Goal: Task Accomplishment & Management: Complete application form

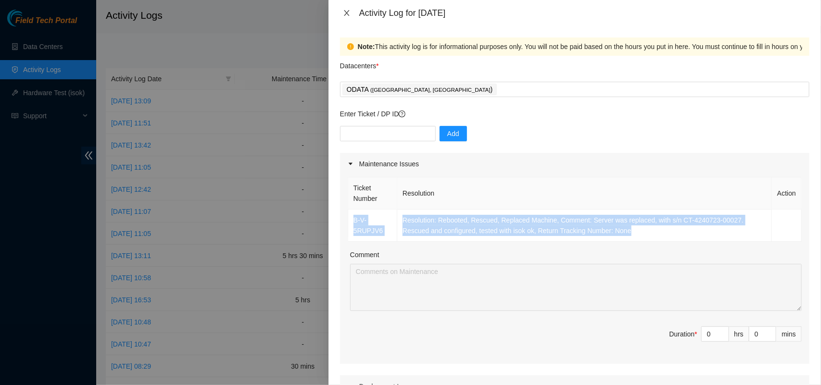
click at [349, 11] on icon "close" at bounding box center [347, 13] width 8 height 8
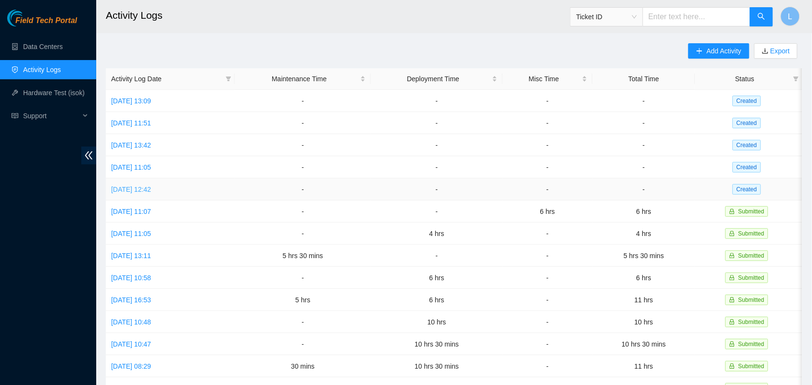
click at [151, 191] on link "[DATE] 12:42" at bounding box center [131, 190] width 40 height 8
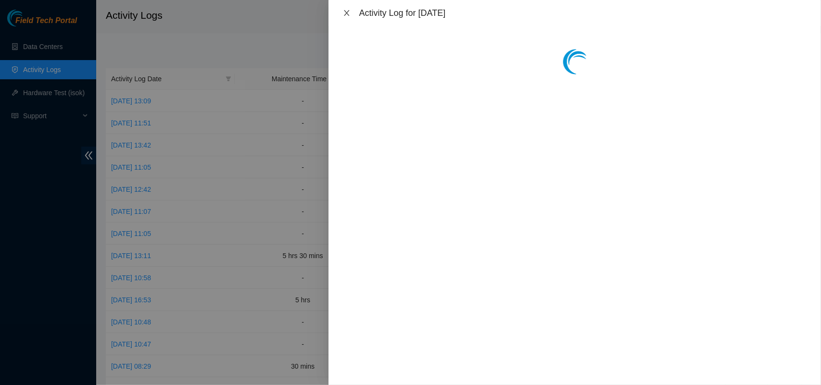
click at [349, 15] on icon "close" at bounding box center [346, 13] width 5 height 6
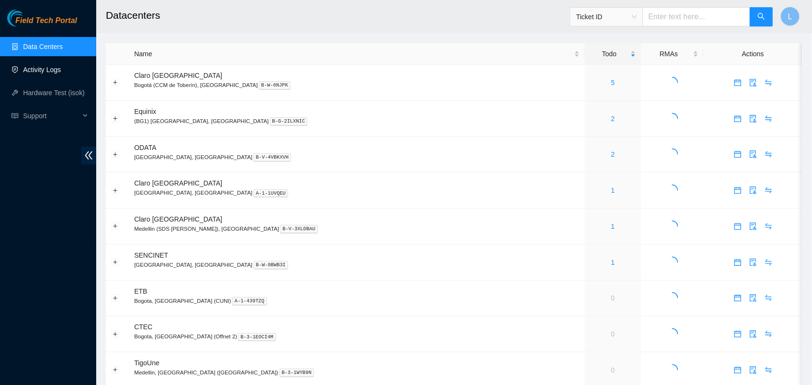
click at [40, 66] on link "Activity Logs" at bounding box center [42, 70] width 38 height 8
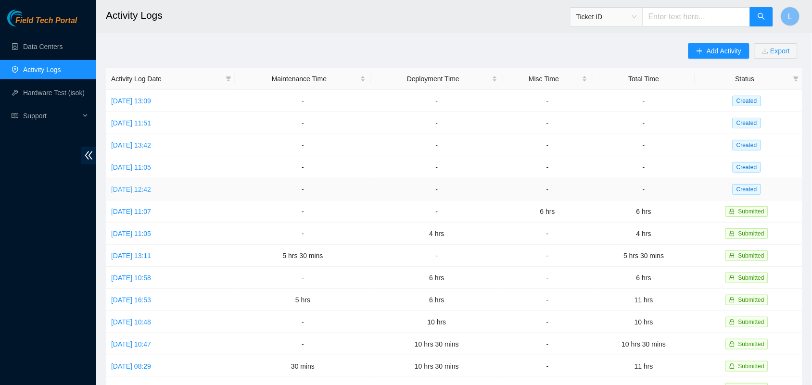
click at [151, 189] on link "[DATE] 12:42" at bounding box center [131, 190] width 40 height 8
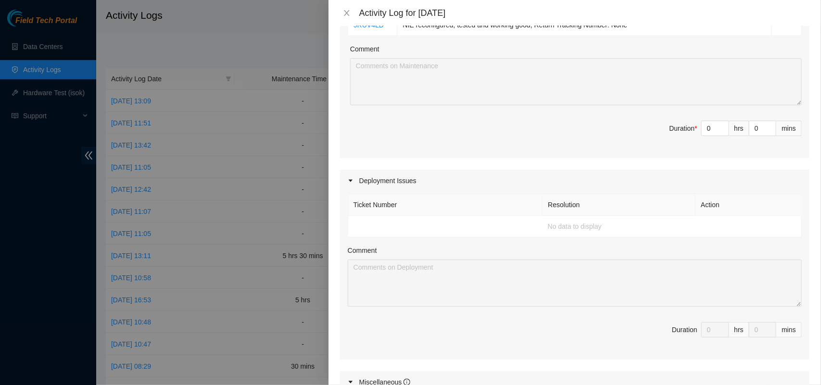
scroll to position [253, 0]
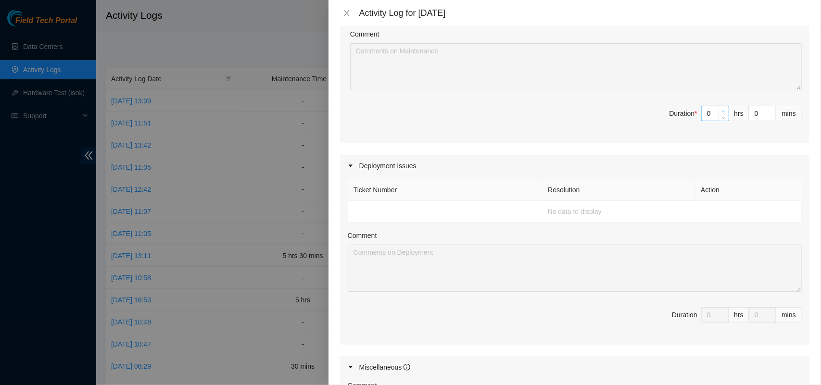
click at [722, 110] on icon "up" at bounding box center [723, 111] width 3 height 3
type input "1"
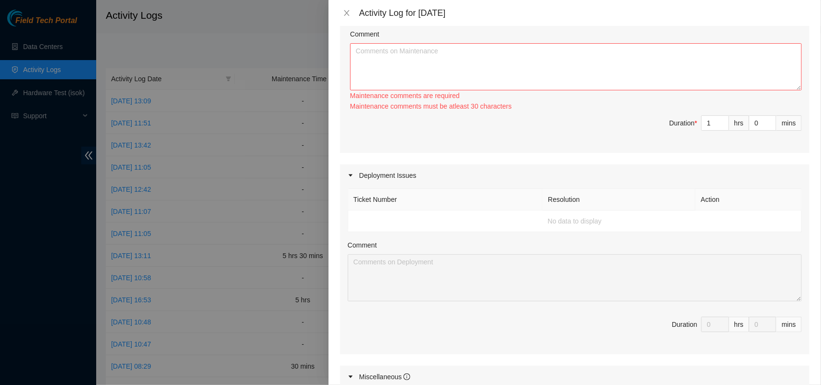
click at [352, 177] on icon "caret-right" at bounding box center [351, 176] width 6 height 6
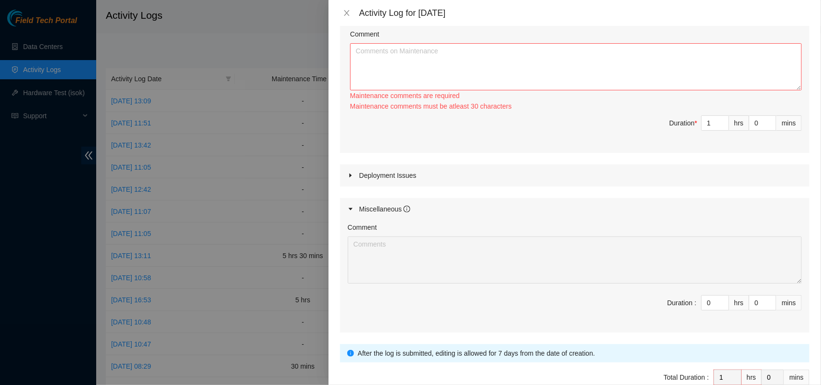
click at [352, 177] on icon "caret-right" at bounding box center [350, 176] width 2 height 4
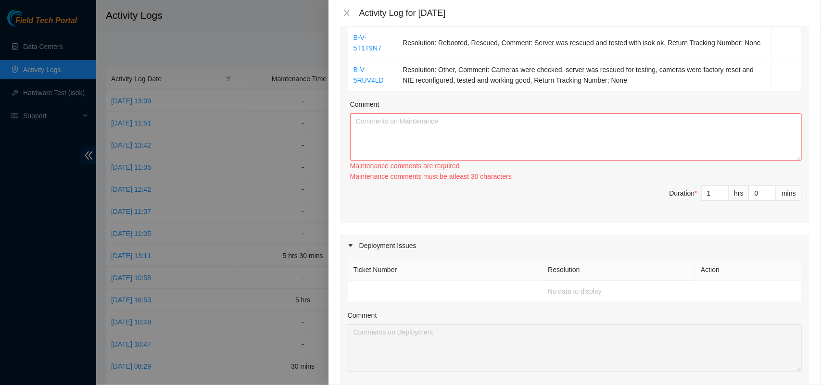
scroll to position [123, 0]
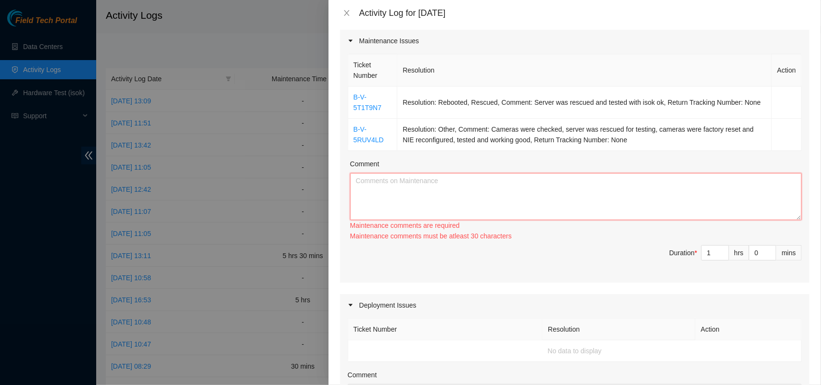
click at [413, 191] on textarea "Comment" at bounding box center [576, 196] width 452 height 47
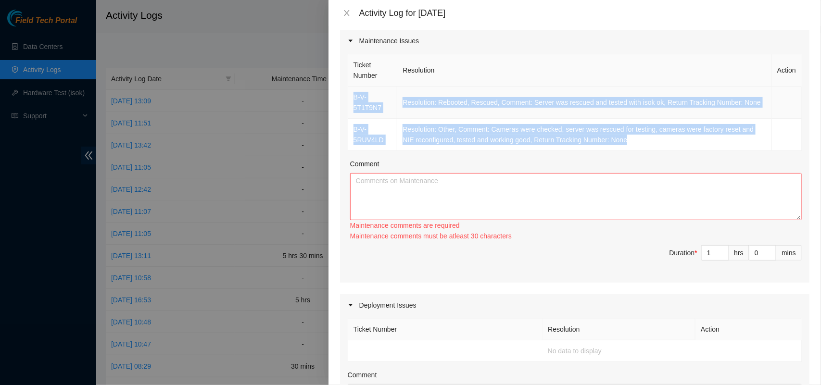
drag, startPoint x: 641, startPoint y: 139, endPoint x: 353, endPoint y: 97, distance: 290.7
click at [353, 97] on tbody "B-V-5T1T9N7 Resolution: Rebooted, Rescued, Comment: Server was rescued and test…" at bounding box center [575, 119] width 454 height 64
click at [386, 196] on textarea "Comment" at bounding box center [576, 196] width 452 height 47
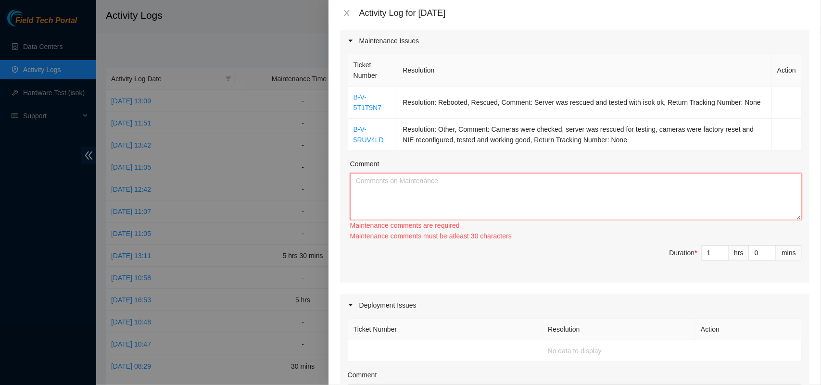
paste textarea "DP83314 Received track: 881461025013 and moved to the cage. The following links…"
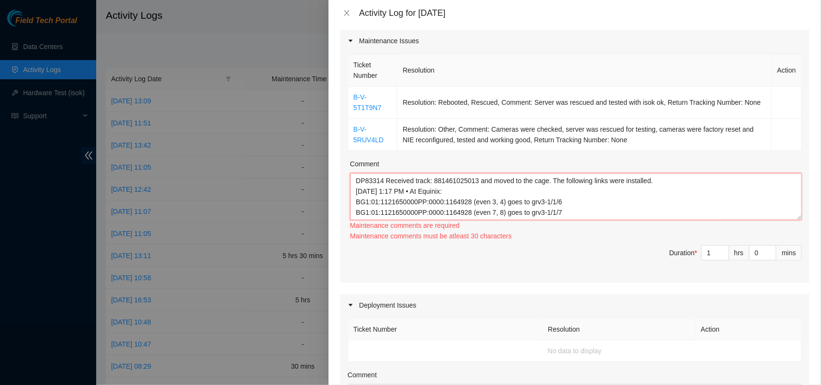
scroll to position [71, 0]
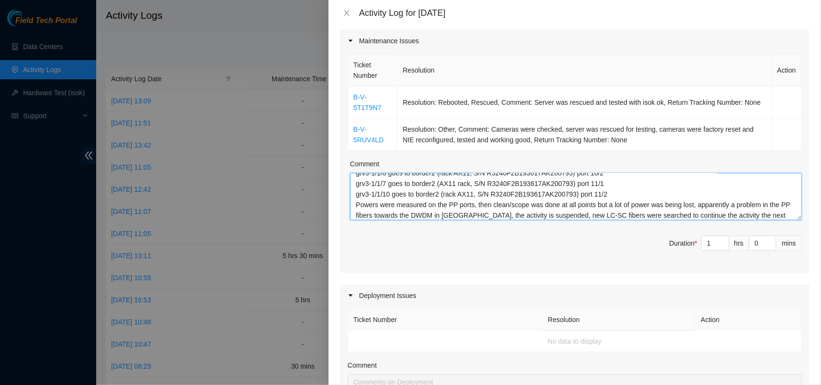
type textarea "DP83314 Received track: 881461025013 and moved to the cage. The following links…"
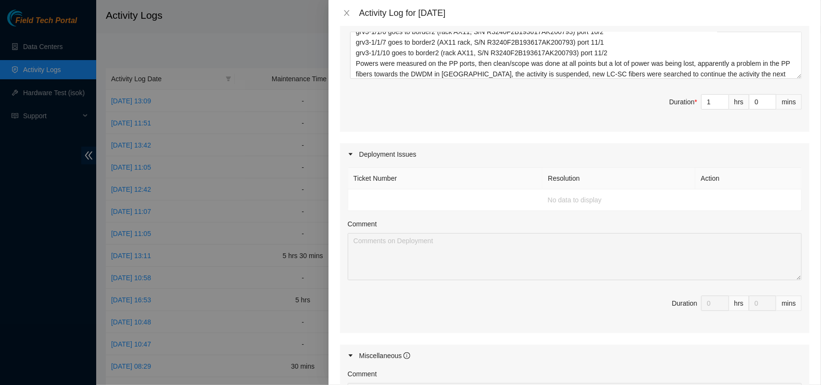
scroll to position [263, 0]
click at [372, 201] on td "No data to display" at bounding box center [575, 202] width 454 height 22
click at [377, 208] on td "No data to display" at bounding box center [575, 202] width 454 height 22
click at [374, 205] on td "No data to display" at bounding box center [575, 202] width 454 height 22
click at [444, 205] on td "No data to display" at bounding box center [575, 202] width 454 height 22
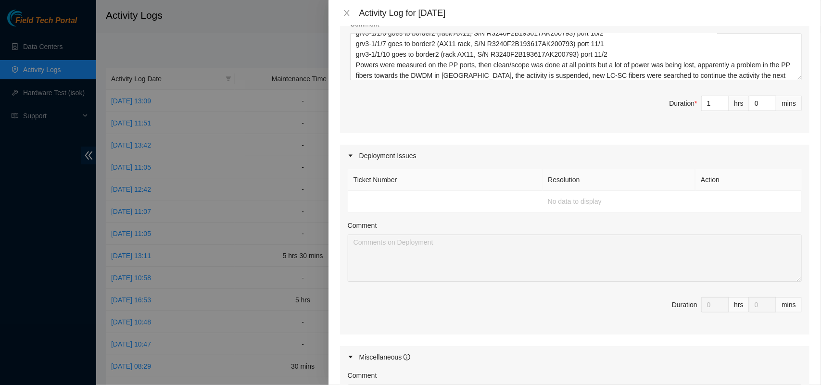
click at [559, 205] on td "No data to display" at bounding box center [575, 202] width 454 height 22
click at [488, 200] on td "No data to display" at bounding box center [575, 202] width 454 height 22
click at [474, 200] on td "No data to display" at bounding box center [575, 202] width 454 height 22
click at [615, 201] on td "No data to display" at bounding box center [575, 202] width 454 height 22
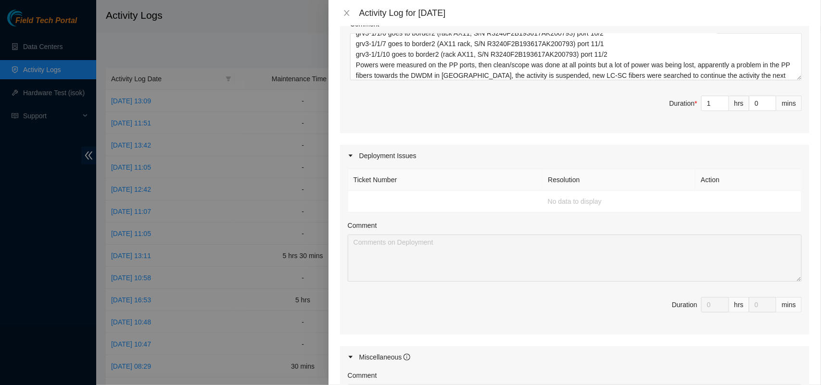
click at [615, 201] on td "No data to display" at bounding box center [575, 202] width 454 height 22
click at [590, 200] on td "No data to display" at bounding box center [575, 202] width 454 height 22
click at [641, 194] on td "No data to display" at bounding box center [575, 202] width 454 height 22
click at [351, 157] on icon "caret-right" at bounding box center [351, 156] width 6 height 6
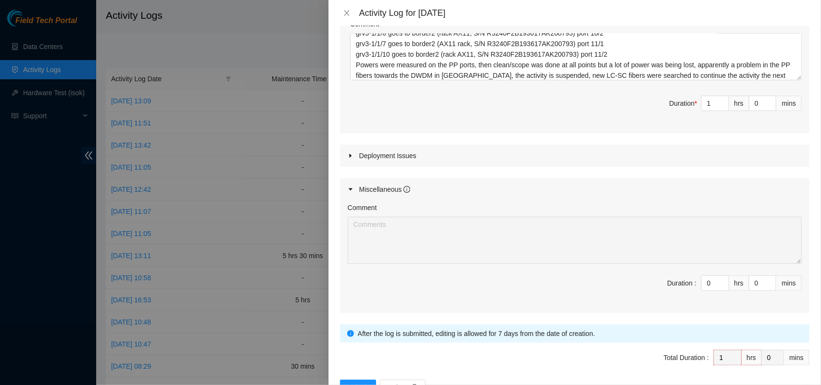
click at [351, 157] on icon "caret-right" at bounding box center [351, 156] width 6 height 6
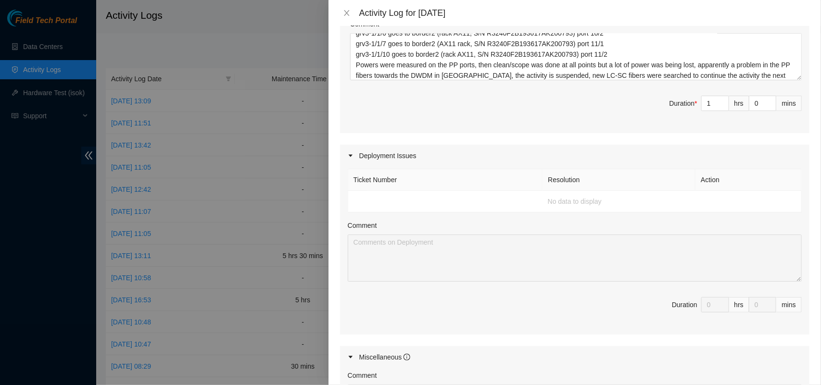
click at [380, 205] on td "No data to display" at bounding box center [575, 202] width 454 height 22
click at [736, 179] on th "Action" at bounding box center [749, 180] width 106 height 22
click at [721, 207] on td "No data to display" at bounding box center [575, 202] width 454 height 22
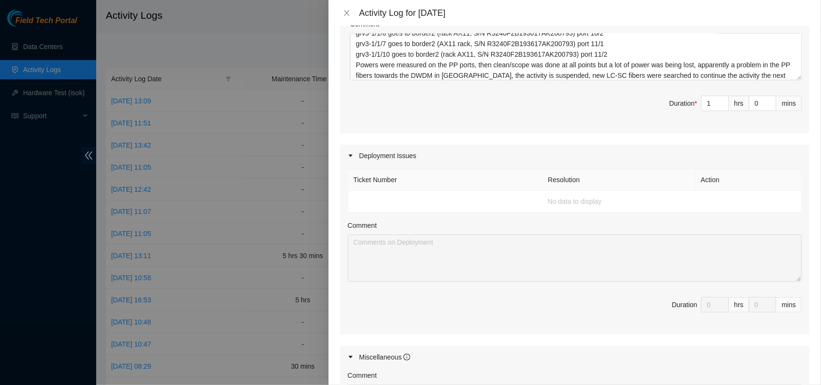
click at [721, 207] on td "No data to display" at bounding box center [575, 202] width 454 height 22
click at [443, 175] on th "Ticket Number" at bounding box center [445, 180] width 195 height 22
click at [443, 177] on th "Ticket Number" at bounding box center [445, 180] width 195 height 22
click at [418, 196] on td "No data to display" at bounding box center [575, 202] width 454 height 22
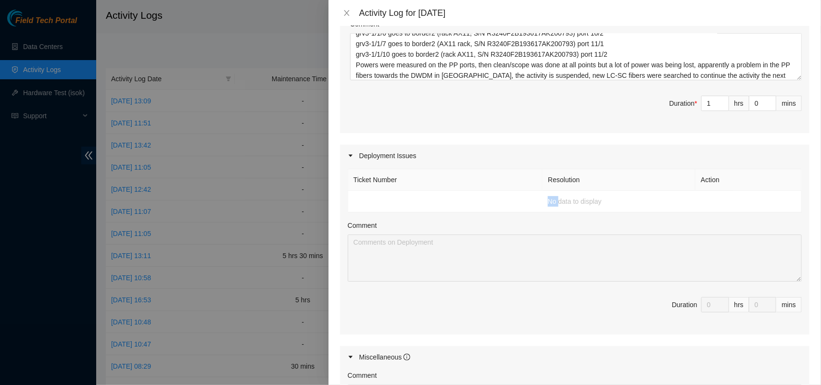
click at [418, 196] on td "No data to display" at bounding box center [575, 202] width 454 height 22
click at [588, 207] on td "No data to display" at bounding box center [575, 202] width 454 height 22
click at [587, 204] on td "No data to display" at bounding box center [575, 202] width 454 height 22
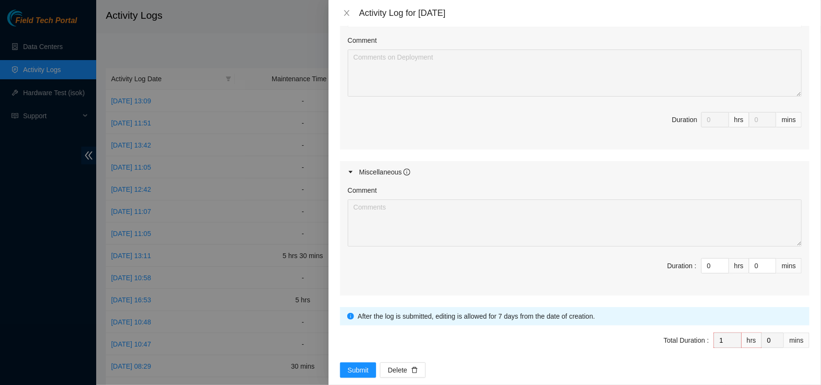
scroll to position [453, 0]
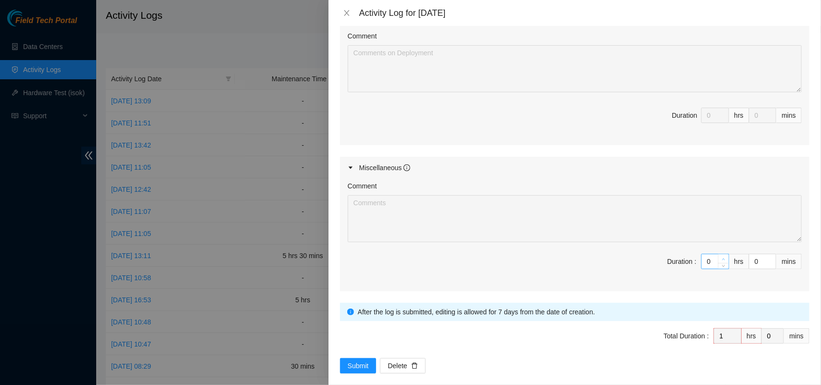
click at [722, 260] on icon "up" at bounding box center [723, 259] width 3 height 3
type input "1"
type input "2"
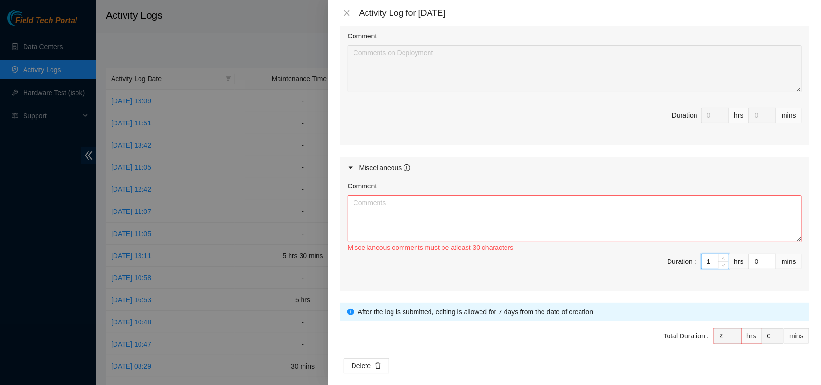
click at [456, 189] on div "Comment" at bounding box center [575, 188] width 454 height 14
click at [450, 226] on textarea "Comment" at bounding box center [575, 218] width 454 height 47
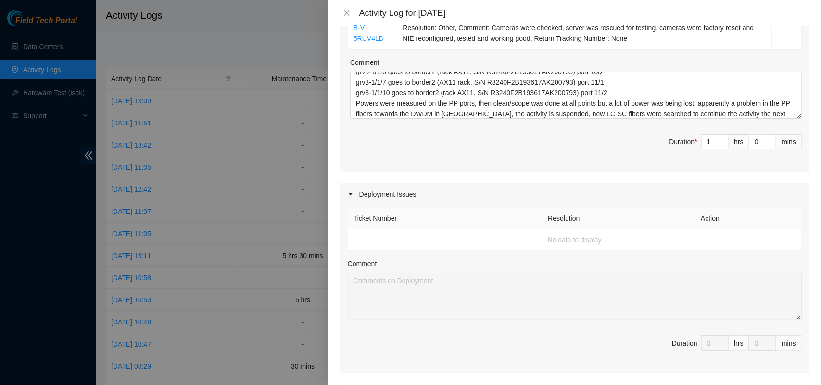
scroll to position [234, 0]
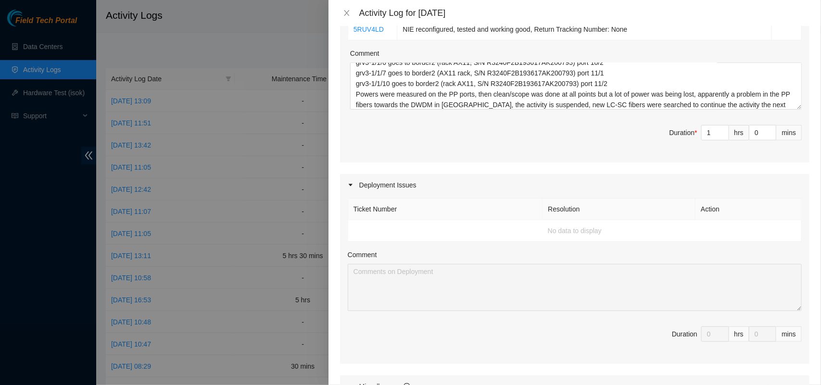
click at [386, 223] on td "No data to display" at bounding box center [575, 231] width 454 height 22
click at [387, 209] on th "Ticket Number" at bounding box center [445, 210] width 195 height 22
click at [405, 229] on td "No data to display" at bounding box center [575, 231] width 454 height 22
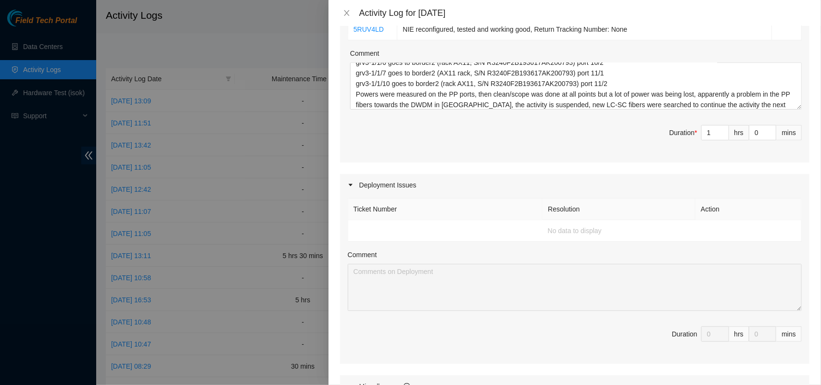
click at [405, 229] on td "No data to display" at bounding box center [575, 231] width 454 height 22
click at [406, 229] on td "No data to display" at bounding box center [575, 231] width 454 height 22
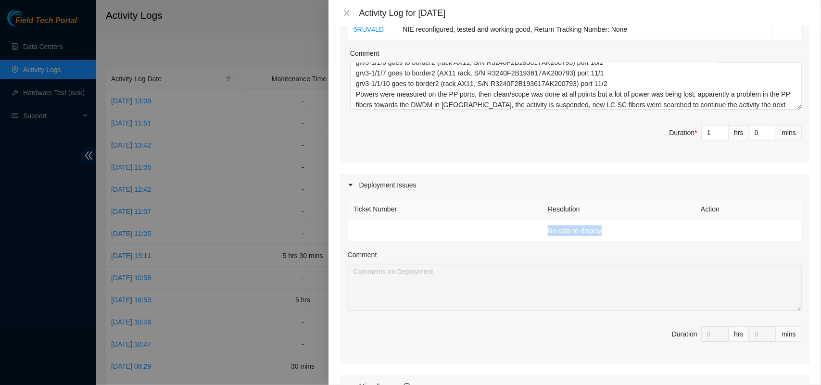
click at [406, 229] on td "No data to display" at bounding box center [575, 231] width 454 height 22
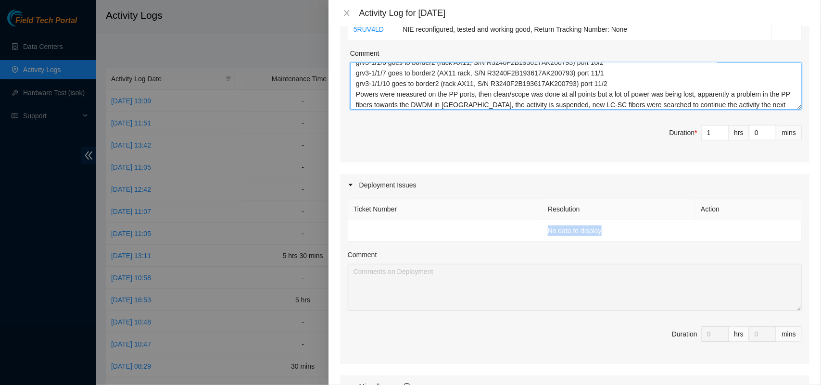
scroll to position [74, 0]
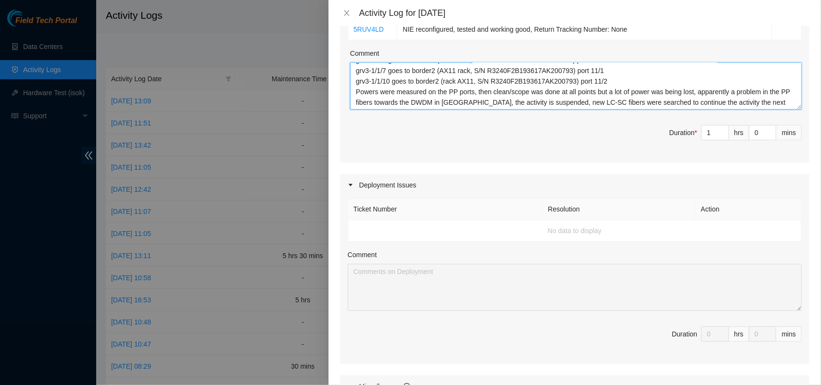
click at [764, 103] on textarea "DP83314 Received track: 881461025013 and moved to the cage. The following links…" at bounding box center [576, 86] width 452 height 47
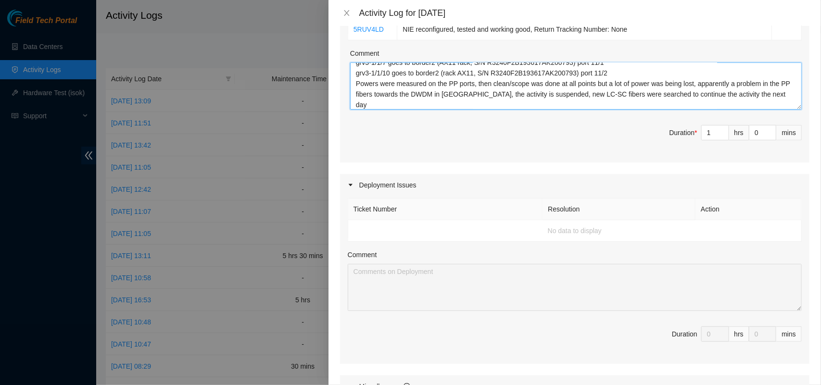
scroll to position [92, 0]
paste textarea "DP83314"
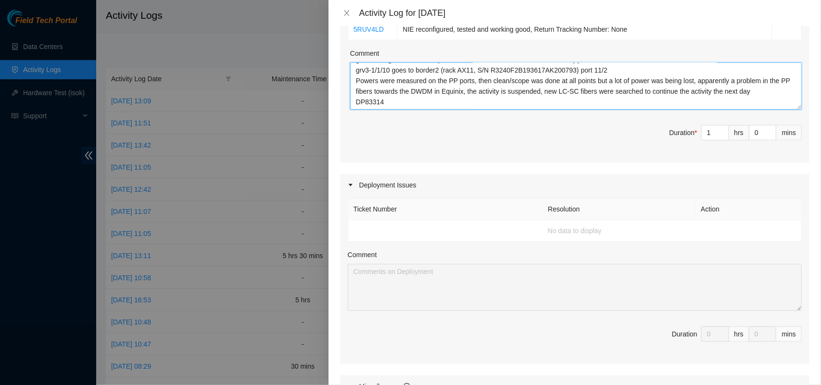
drag, startPoint x: 417, startPoint y: 97, endPoint x: 213, endPoint y: 82, distance: 204.6
click at [213, 82] on div "Activity Log for [DATE] Note: This activity log is for informational purposes o…" at bounding box center [410, 192] width 821 height 385
click at [386, 97] on textarea "DP83314 Received track: 881461025013 and moved to the cage. The following links…" at bounding box center [576, 86] width 452 height 47
drag, startPoint x: 386, startPoint y: 97, endPoint x: 354, endPoint y: 97, distance: 32.7
click at [354, 97] on textarea "DP83314 Received track: 881461025013 and moved to the cage. The following links…" at bounding box center [576, 86] width 452 height 47
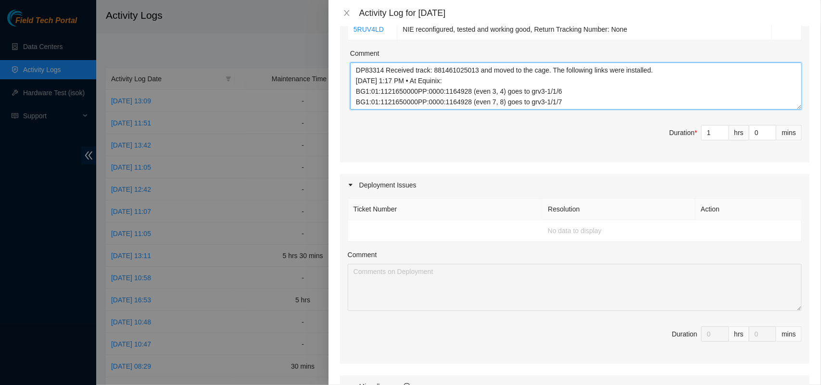
scroll to position [0, 0]
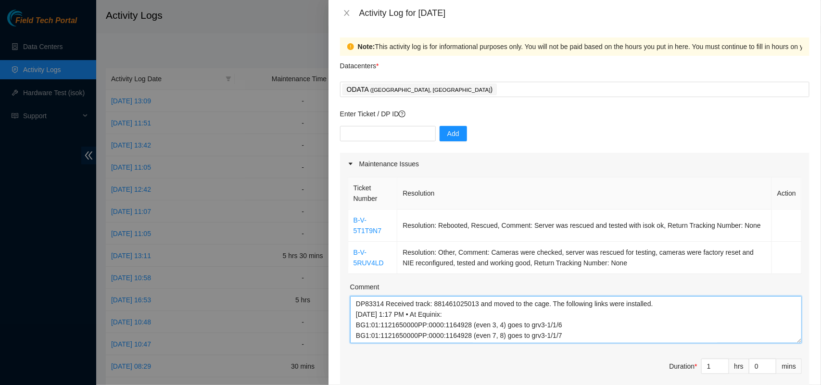
drag, startPoint x: 369, startPoint y: 101, endPoint x: 257, endPoint y: -7, distance: 155.2
click at [257, 0] on html "Field Tech Portal Data Centers Activity Logs Hardware Test (isok) Support Activ…" at bounding box center [410, 192] width 821 height 385
paste textarea "L-I-9D8S3A5 Consecte, Adipisc, Elitsed: Doeius tem incidid utl etdolo magn ALI …"
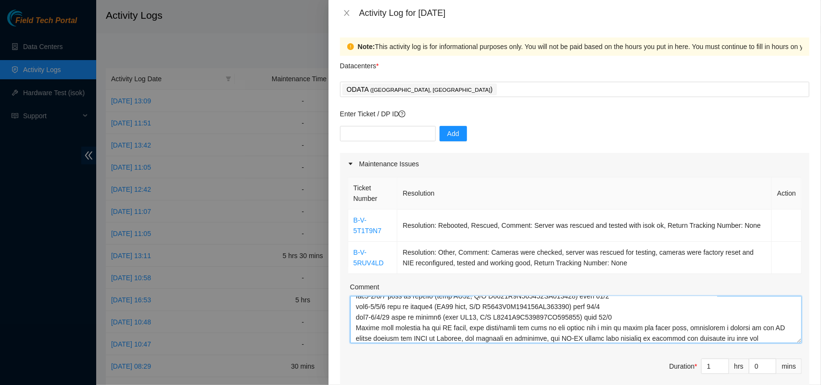
scroll to position [116, 0]
type textarea "L-I-9D8S3A5 Consecte, Adipisc, Elitsed: Doeius tem incidid utl etdolo magn ALI …"
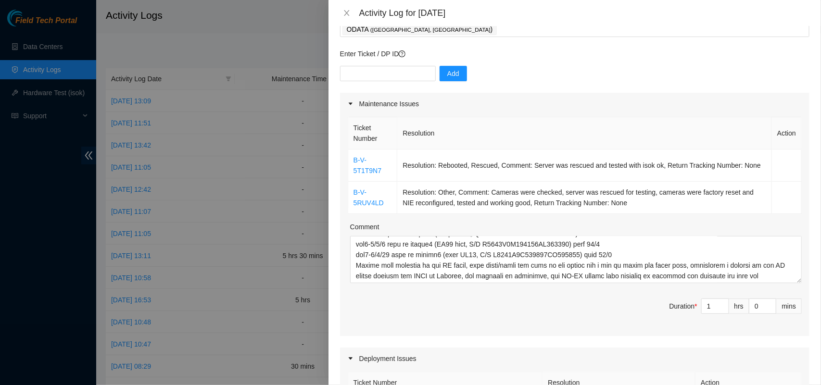
scroll to position [61, 0]
click at [376, 76] on input "text" at bounding box center [388, 72] width 96 height 15
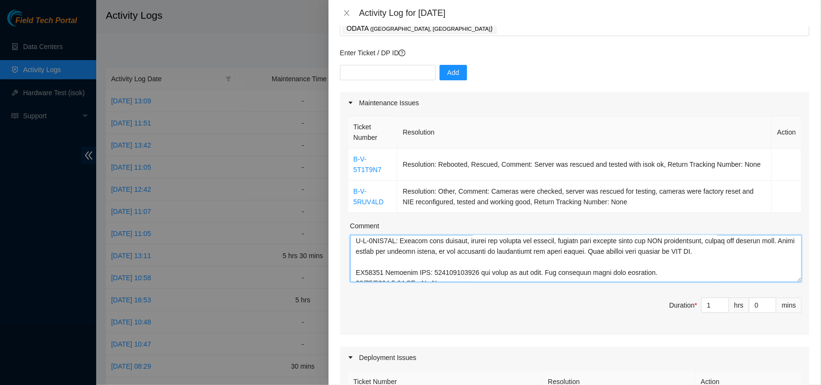
scroll to position [26, 0]
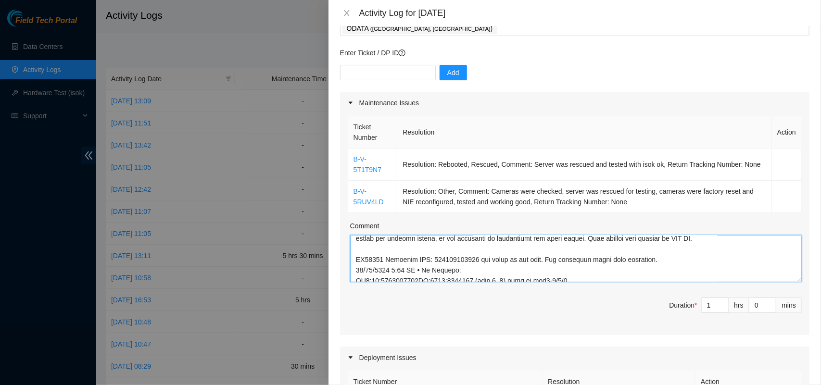
drag, startPoint x: 384, startPoint y: 260, endPoint x: 347, endPoint y: 260, distance: 36.6
click at [347, 260] on div "Ticket Number Resolution Action B-V-5T1T9N7 Resolution: Rebooted, Rescued, Comm…" at bounding box center [575, 224] width 470 height 221
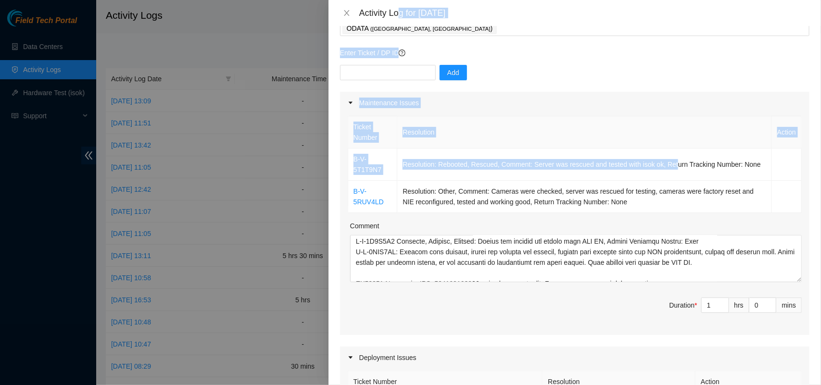
click at [402, 23] on div "Activity Log for [DATE] Note: This activity log is for informational purposes o…" at bounding box center [575, 192] width 493 height 385
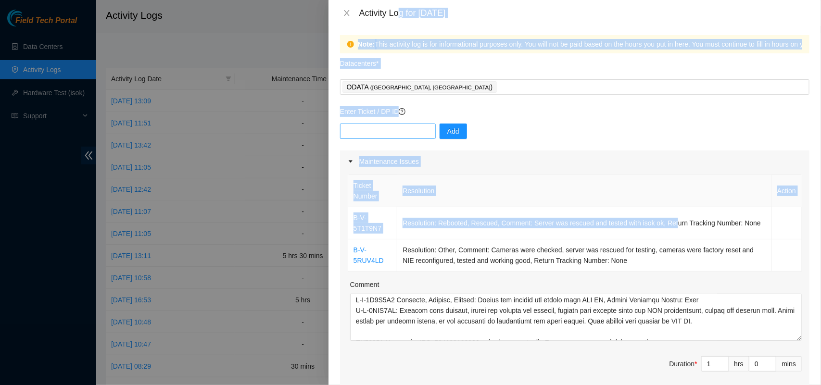
click at [369, 131] on input "text" at bounding box center [388, 131] width 96 height 15
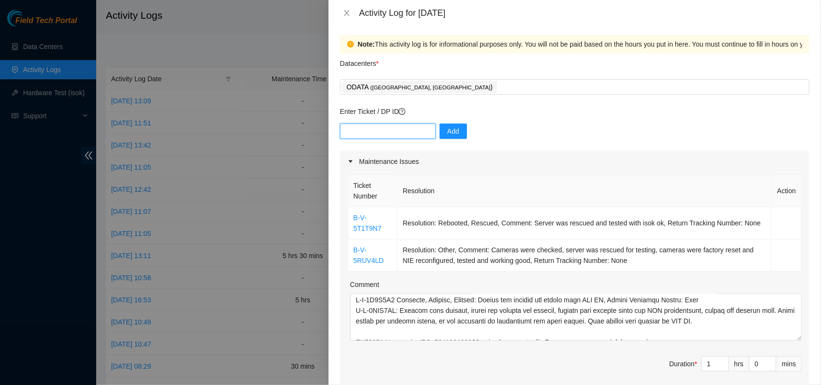
paste input "DP83314"
type input "DP83314"
click at [449, 132] on span "Add" at bounding box center [454, 131] width 12 height 11
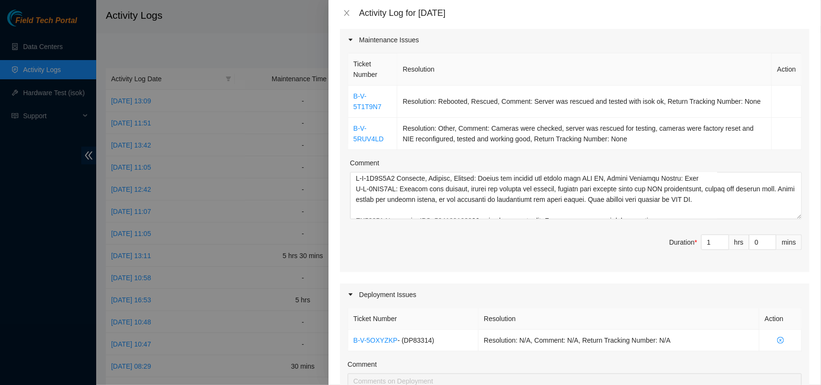
scroll to position [68, 0]
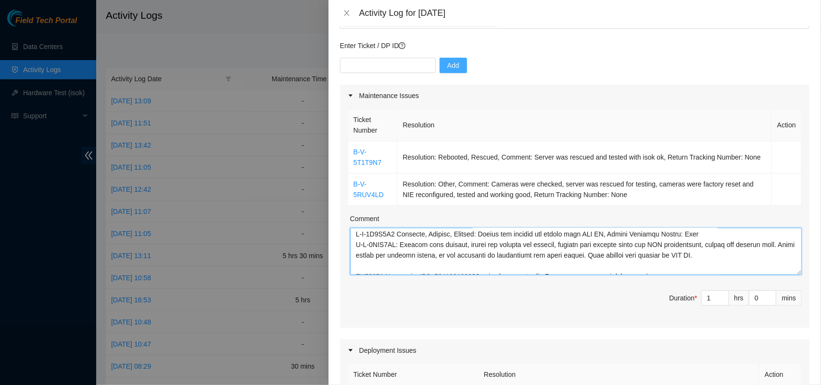
click at [385, 253] on textarea "Comment" at bounding box center [576, 251] width 452 height 47
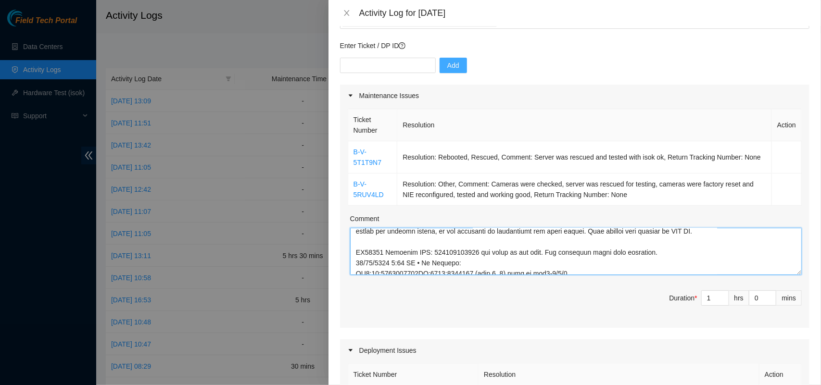
scroll to position [116, 0]
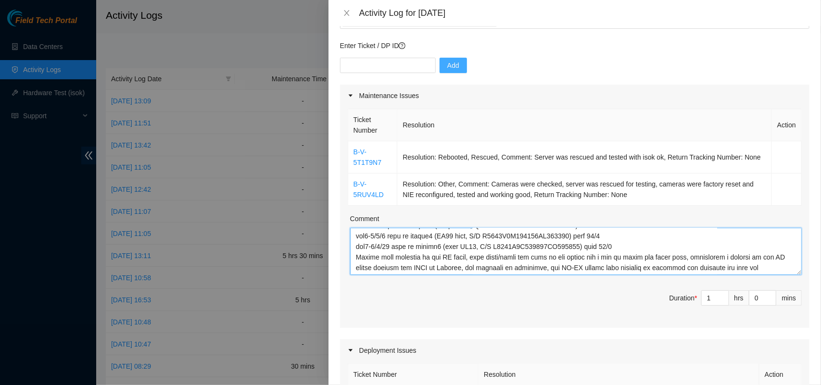
drag, startPoint x: 357, startPoint y: 254, endPoint x: 821, endPoint y: 321, distance: 468.8
click at [821, 321] on div "Note: This activity log is for informational purposes only. You will not be pai…" at bounding box center [575, 205] width 493 height 359
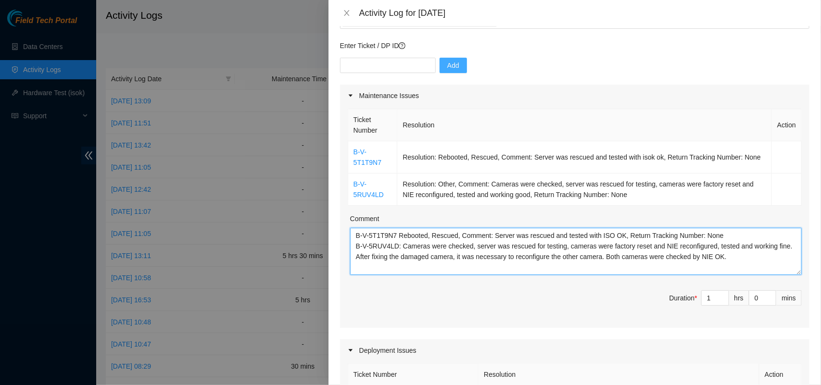
scroll to position [0, 0]
type textarea "B-V-5T1T9N7 Rebooted, Rescued, Comment: Server was rescued and tested with ISO …"
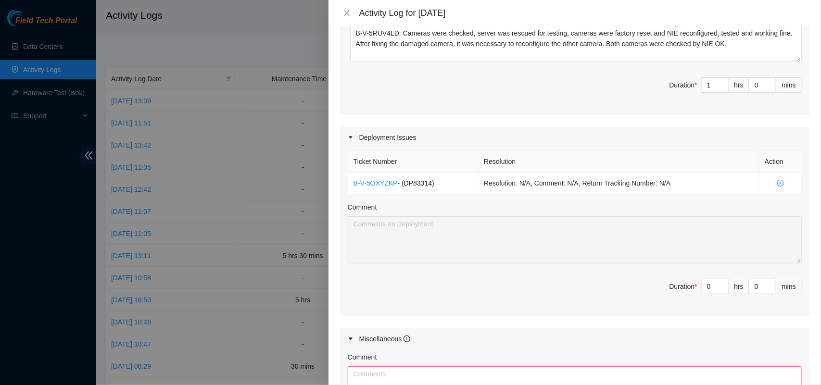
scroll to position [302, 0]
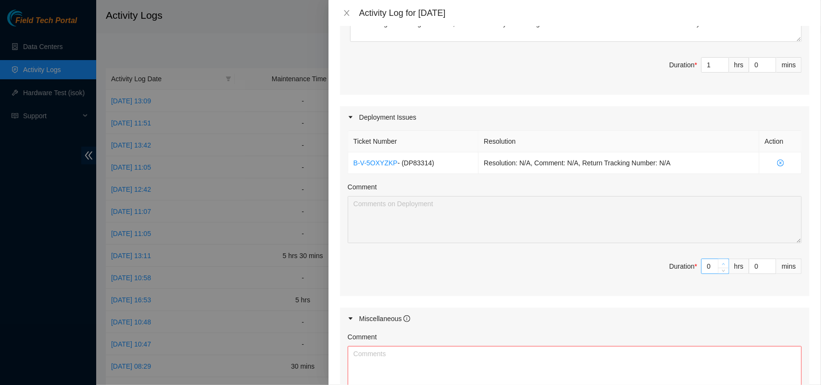
click at [721, 266] on span "up" at bounding box center [724, 264] width 6 height 6
type input "1"
type input "3"
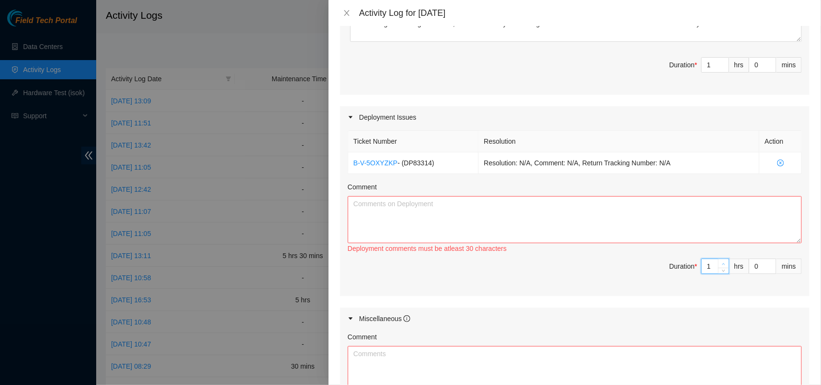
click at [721, 266] on span "up" at bounding box center [724, 264] width 6 height 6
type input "2"
type input "4"
click at [721, 266] on span "up" at bounding box center [724, 264] width 6 height 6
type input "3"
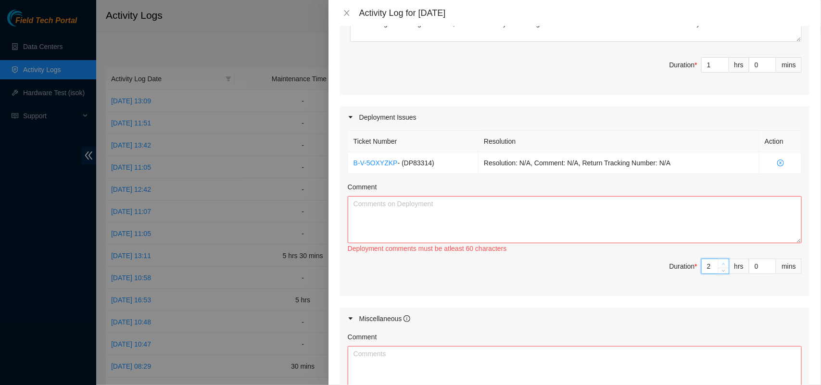
type input "5"
click at [721, 266] on span "up" at bounding box center [724, 264] width 6 height 6
type input "4"
type input "6"
click at [721, 266] on span "up" at bounding box center [724, 264] width 6 height 6
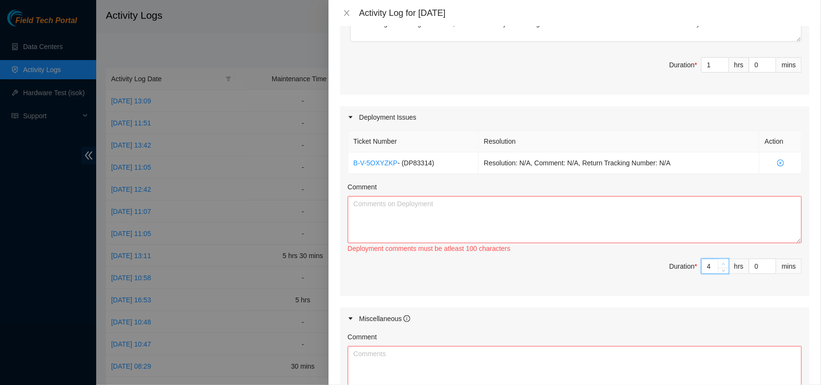
type input "5"
type input "7"
click at [721, 266] on span "up" at bounding box center [724, 264] width 6 height 6
type input "6"
type input "8"
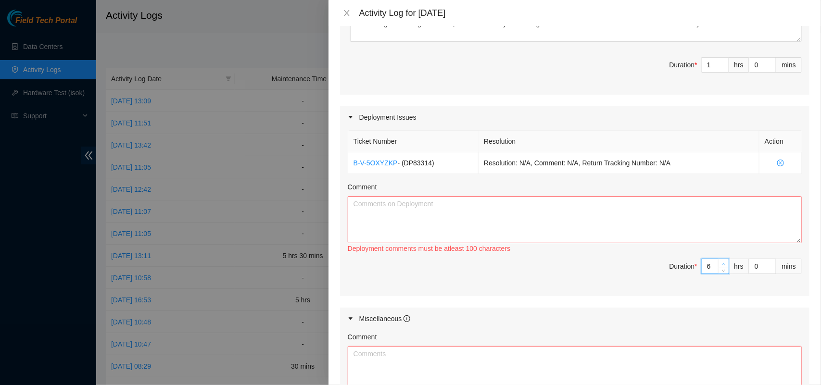
click at [721, 266] on span "up" at bounding box center [724, 264] width 6 height 6
type input "7"
type input "9"
click at [721, 266] on span "up" at bounding box center [724, 264] width 6 height 6
type input "8"
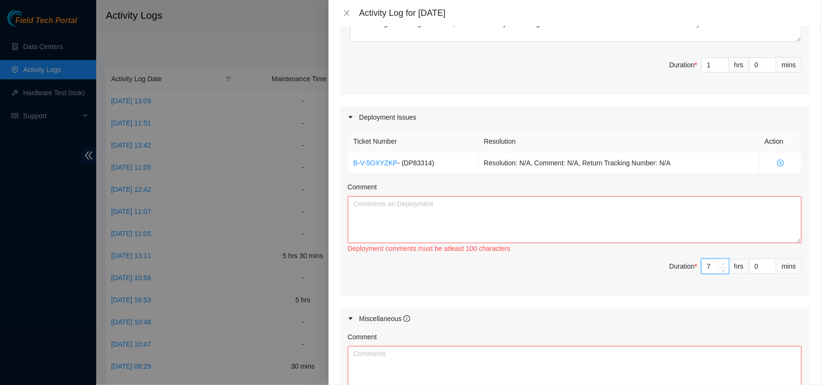
type input "10"
click at [553, 219] on textarea "Comment" at bounding box center [575, 219] width 454 height 47
paste textarea "DP83314 Received TRK: 881461025013 and moved to the cage. The following links w…"
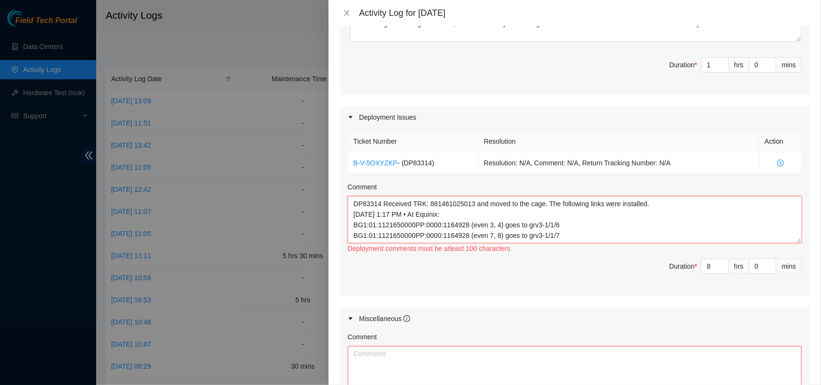
scroll to position [71, 0]
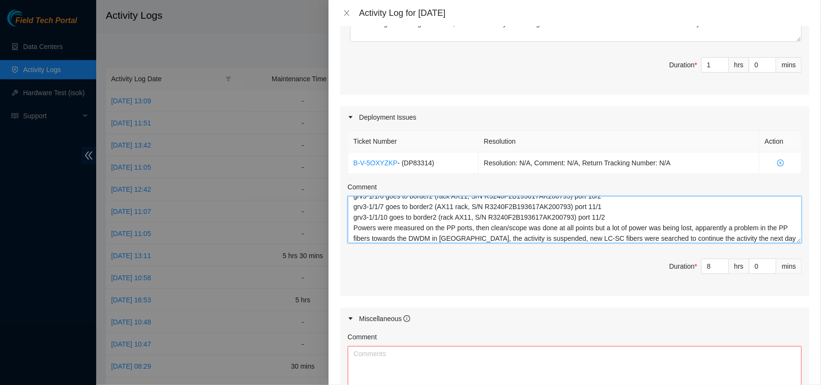
type textarea "DP83314 Received TRK: 881461025013 and moved to the cage. The following links w…"
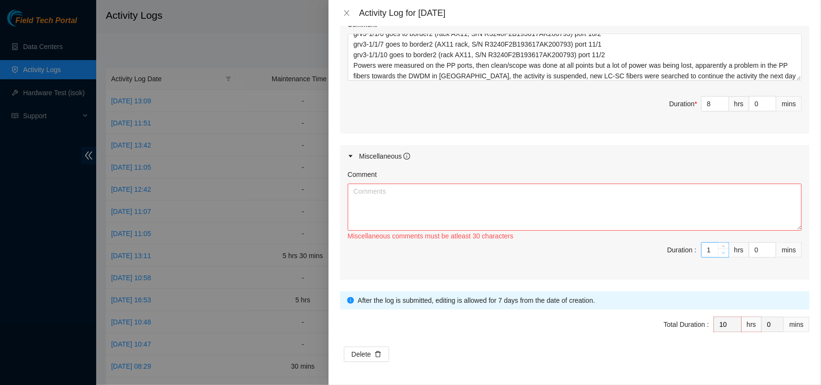
click at [722, 255] on icon "down" at bounding box center [723, 253] width 3 height 3
type input "0"
type input "9"
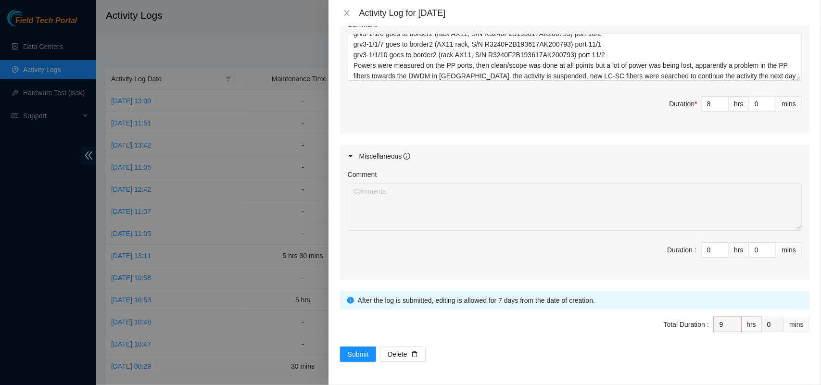
click at [461, 364] on div "Note: This activity log is for informational purposes only. You will not be pai…" at bounding box center [575, 205] width 493 height 359
click at [362, 355] on span "Submit" at bounding box center [358, 354] width 21 height 11
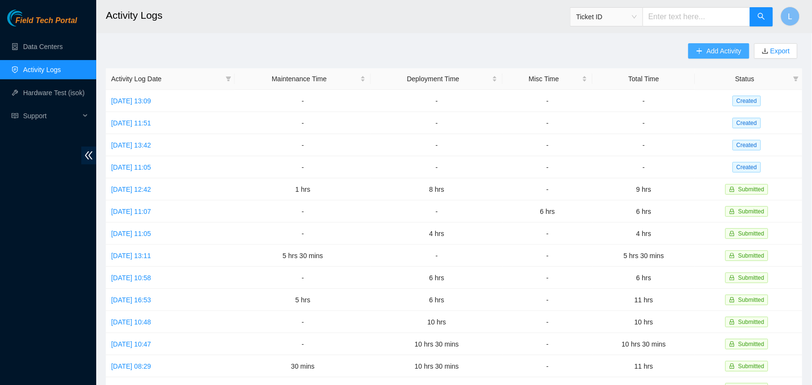
click at [722, 49] on span "Add Activity" at bounding box center [724, 51] width 35 height 11
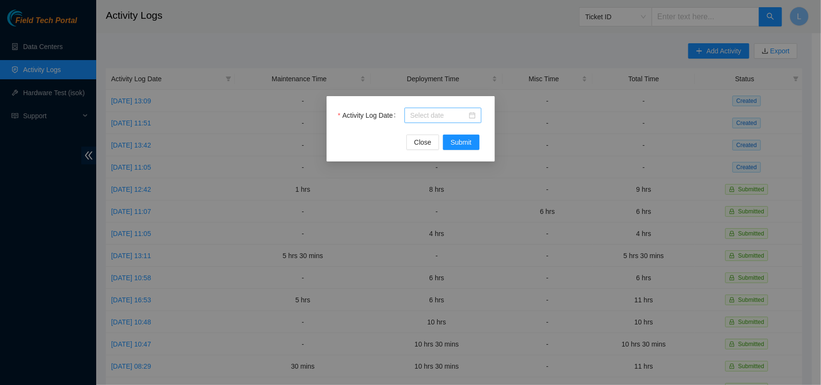
click at [475, 115] on div at bounding box center [442, 115] width 65 height 11
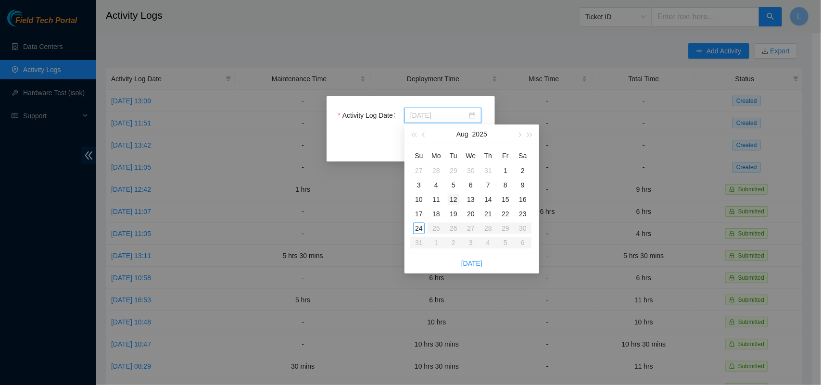
type input "[DATE]"
click at [453, 200] on div "12" at bounding box center [454, 200] width 12 height 12
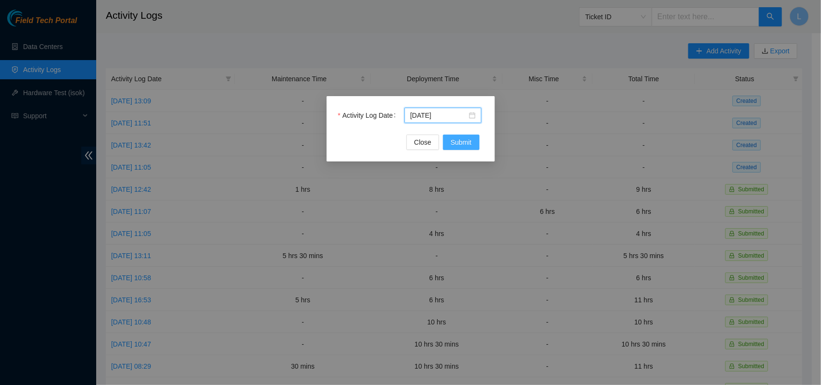
click at [458, 142] on span "Submit" at bounding box center [461, 142] width 21 height 11
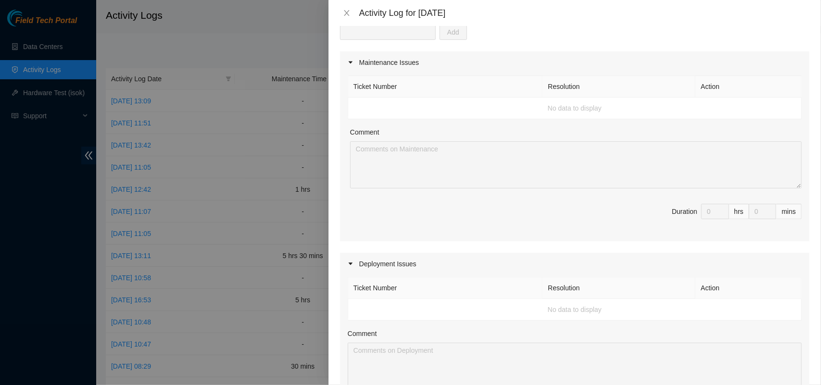
scroll to position [167, 0]
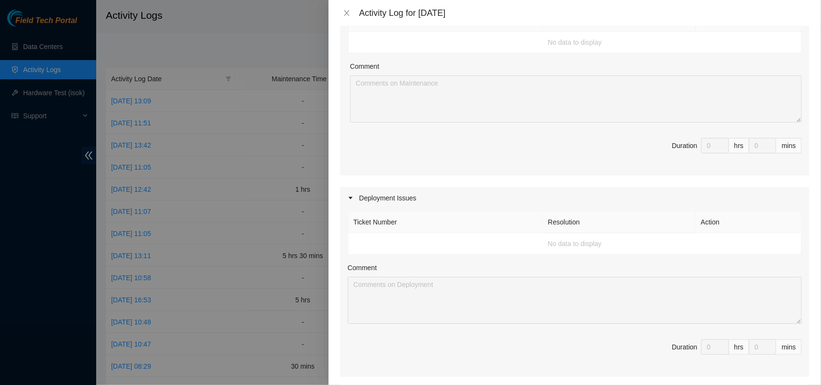
click at [682, 268] on div "Comment" at bounding box center [575, 270] width 454 height 14
click at [388, 42] on td "No data to display" at bounding box center [575, 43] width 454 height 22
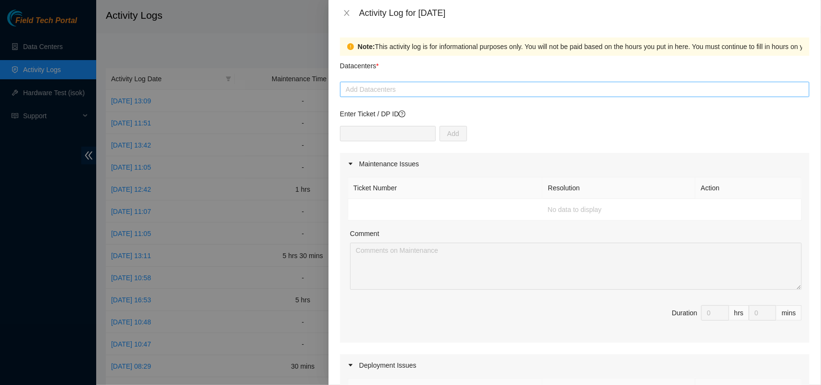
click at [373, 86] on div at bounding box center [575, 90] width 465 height 12
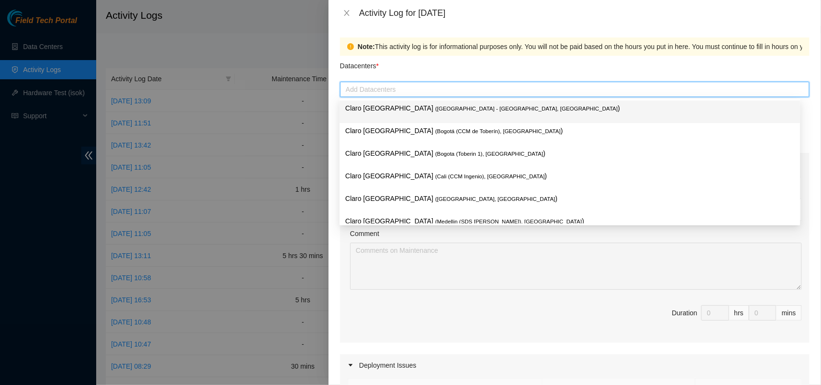
click at [788, 87] on div at bounding box center [575, 90] width 465 height 12
type input "oda"
click at [489, 69] on div "Datacenters *" at bounding box center [575, 69] width 470 height 26
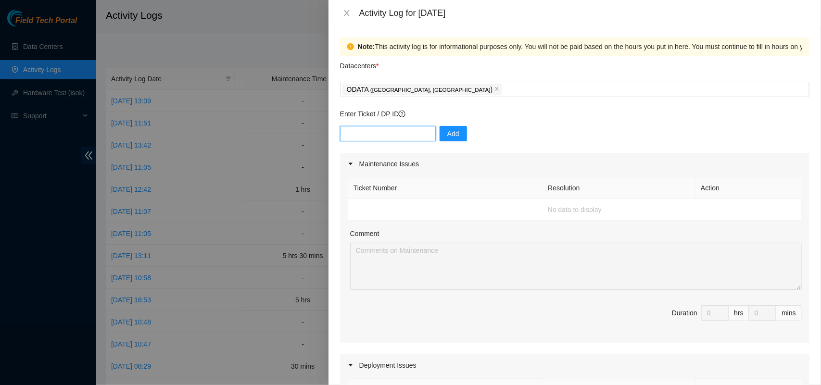
click at [394, 135] on input "text" at bounding box center [388, 133] width 96 height 15
paste input "DP83314"
type input "DP83314"
click at [448, 135] on span "Add" at bounding box center [454, 133] width 12 height 11
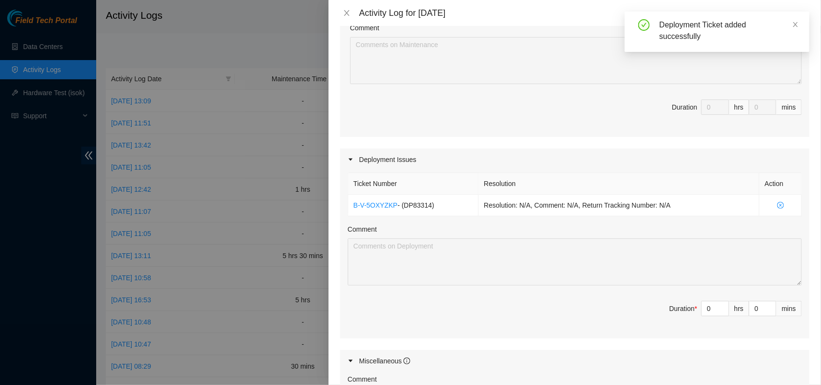
scroll to position [219, 0]
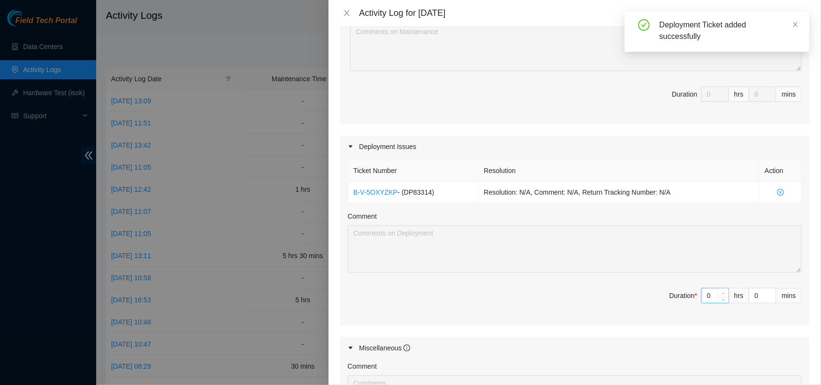
click at [723, 295] on icon "up" at bounding box center [724, 294] width 3 height 2
type input "1"
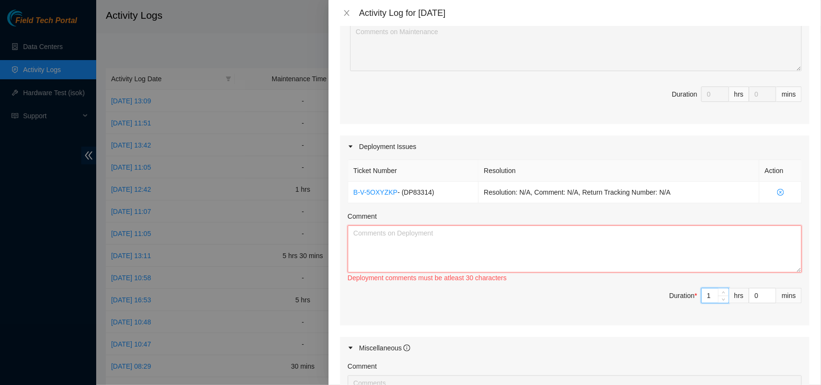
click at [550, 242] on textarea "Comment" at bounding box center [575, 249] width 454 height 47
paste textarea "DP83314 The order Service Order: B-W-11LG5XG, Tracking Numbers: 881461025013 wa…"
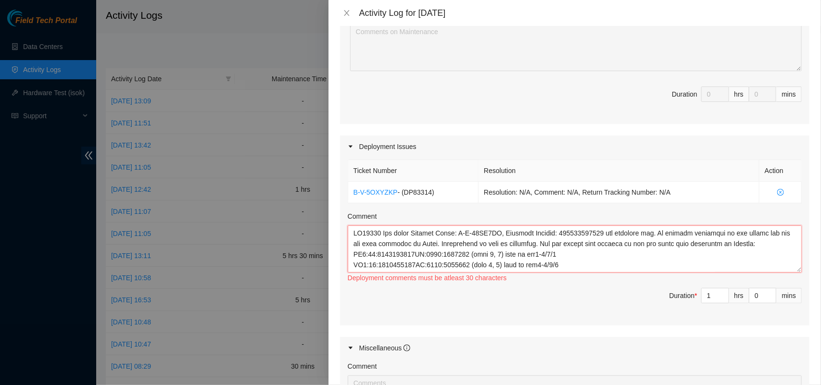
scroll to position [82, 0]
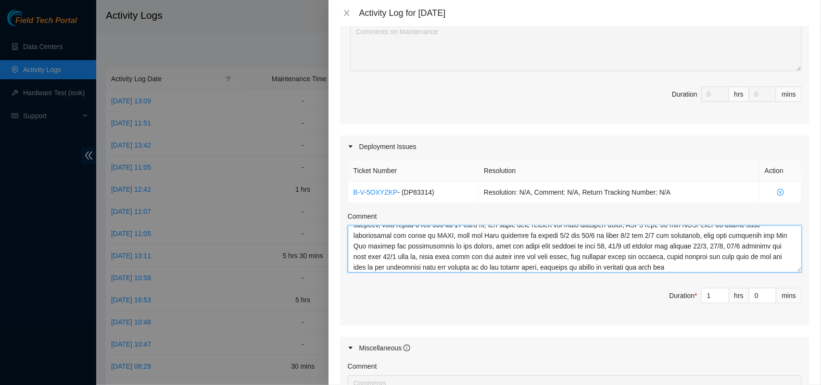
type textarea "DP83314 The order Service Order: B-W-11LG5XG, Tracking Numbers: 881461025013 wa…"
click at [722, 295] on icon "up" at bounding box center [723, 293] width 3 height 3
type input "2"
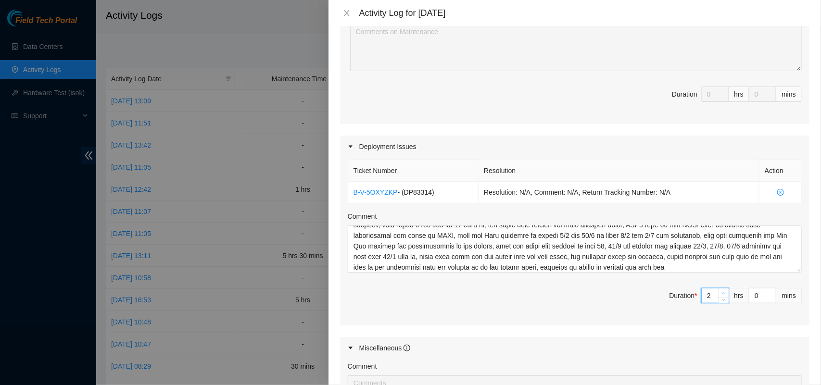
click at [722, 295] on icon "up" at bounding box center [723, 293] width 3 height 3
type input "3"
click at [722, 295] on icon "up" at bounding box center [723, 293] width 3 height 3
type input "4"
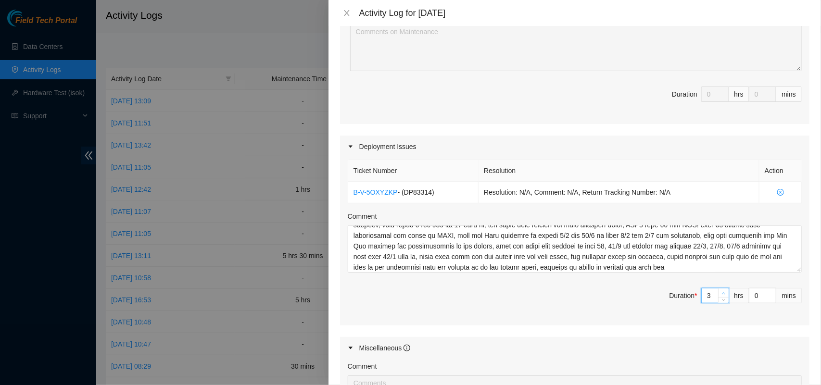
type input "4"
click at [722, 295] on icon "up" at bounding box center [723, 293] width 3 height 3
type input "5"
click at [722, 295] on icon "up" at bounding box center [723, 293] width 3 height 3
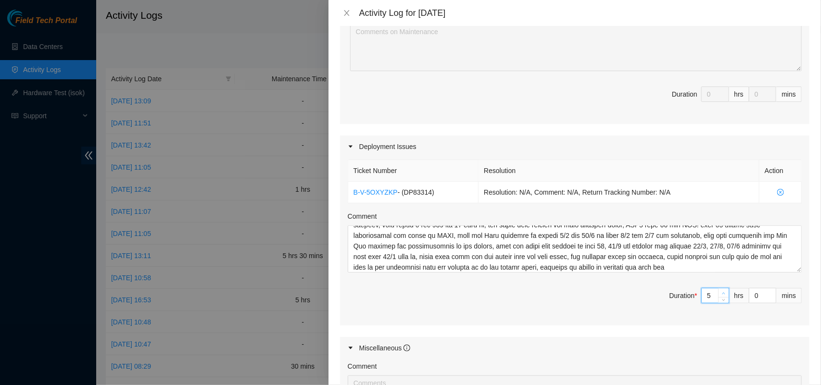
type input "6"
click at [722, 295] on icon "up" at bounding box center [723, 293] width 3 height 3
type input "7"
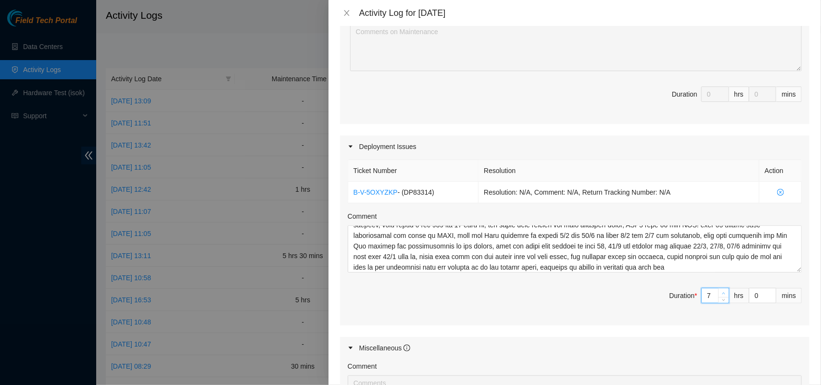
click at [722, 295] on icon "up" at bounding box center [723, 293] width 3 height 3
type input "8"
click at [722, 295] on icon "up" at bounding box center [723, 293] width 3 height 3
type input "9"
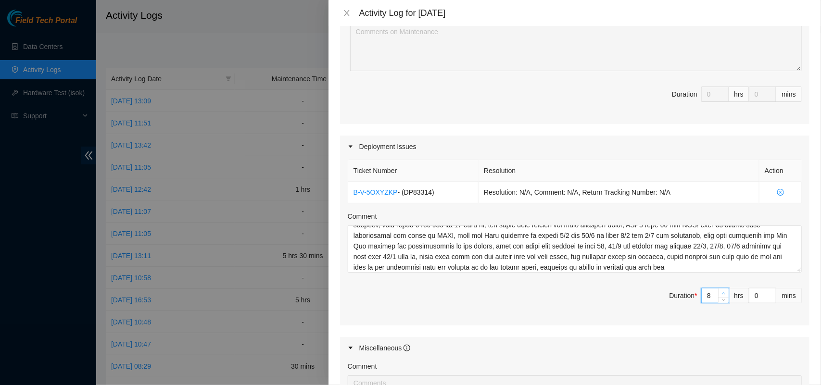
type input "9"
click at [722, 295] on icon "up" at bounding box center [723, 293] width 3 height 3
type input "10"
click at [722, 295] on icon "up" at bounding box center [723, 293] width 3 height 3
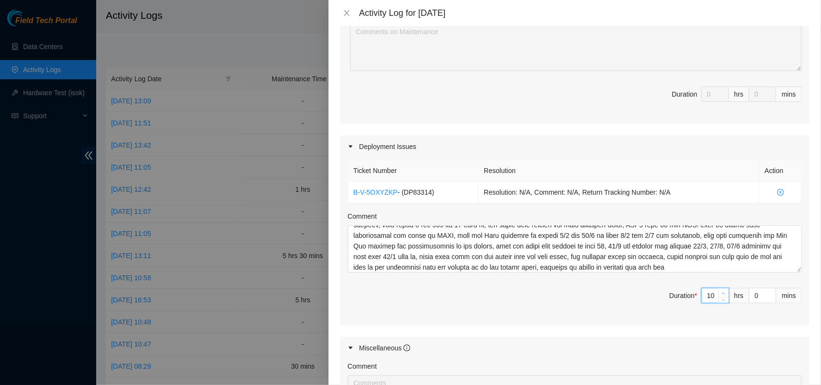
type input "11"
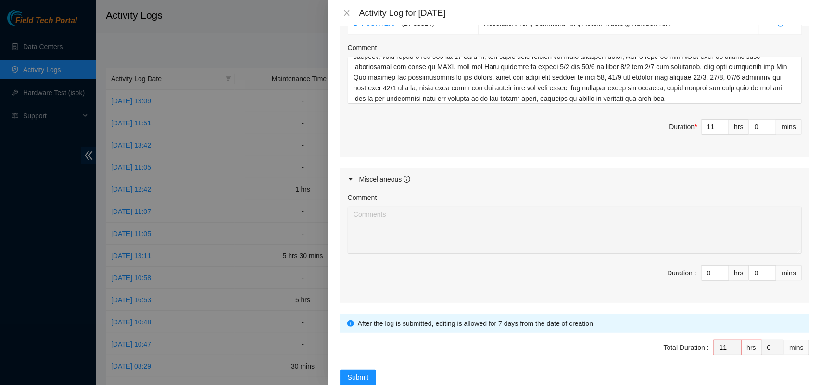
scroll to position [412, 0]
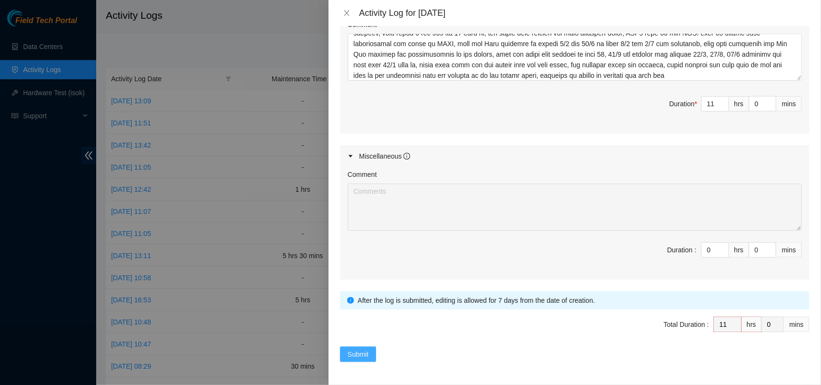
click at [353, 352] on span "Submit" at bounding box center [358, 354] width 21 height 11
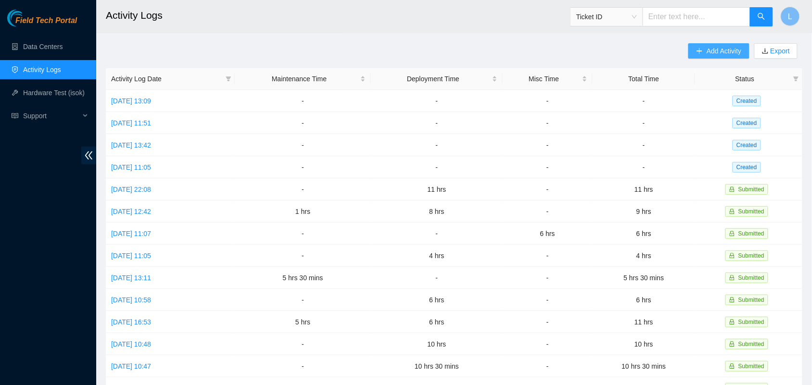
click at [718, 50] on span "Add Activity" at bounding box center [724, 51] width 35 height 11
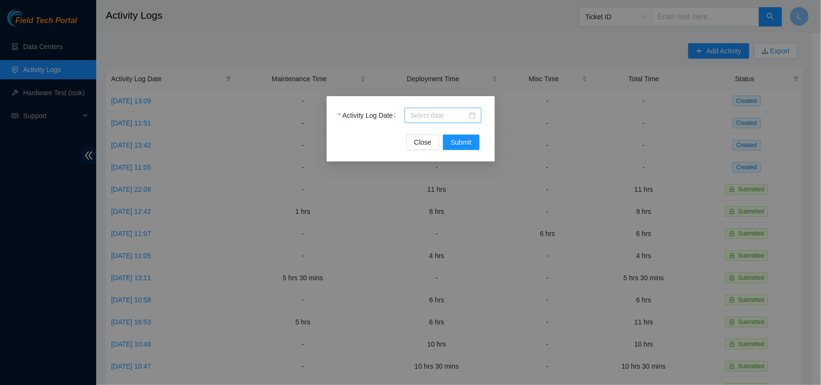
click at [478, 113] on div at bounding box center [443, 115] width 77 height 15
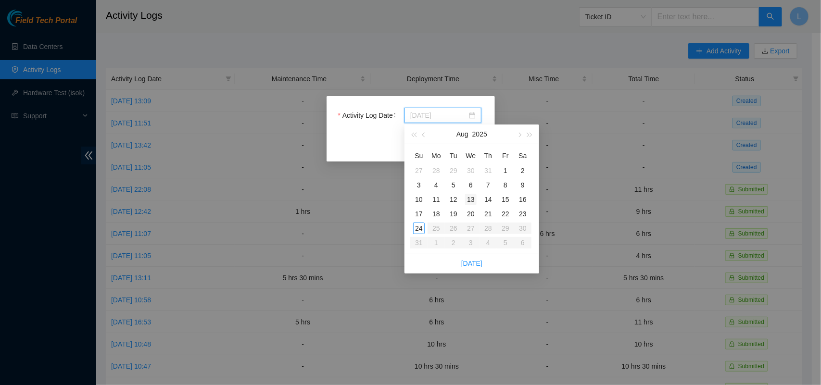
type input "[DATE]"
click at [475, 200] on div "13" at bounding box center [471, 200] width 12 height 12
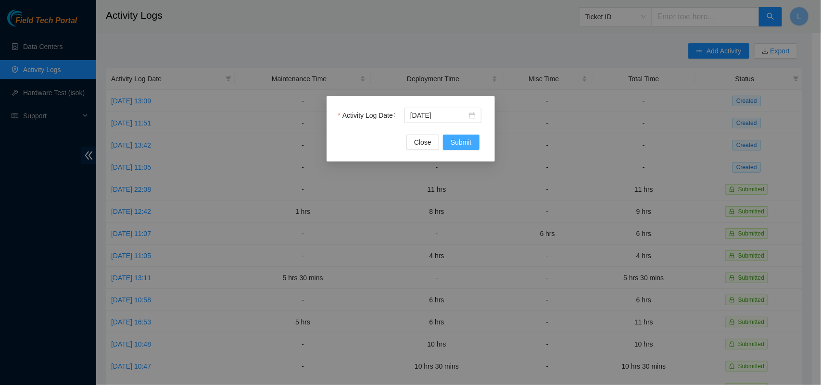
click at [463, 147] on span "Submit" at bounding box center [461, 142] width 21 height 11
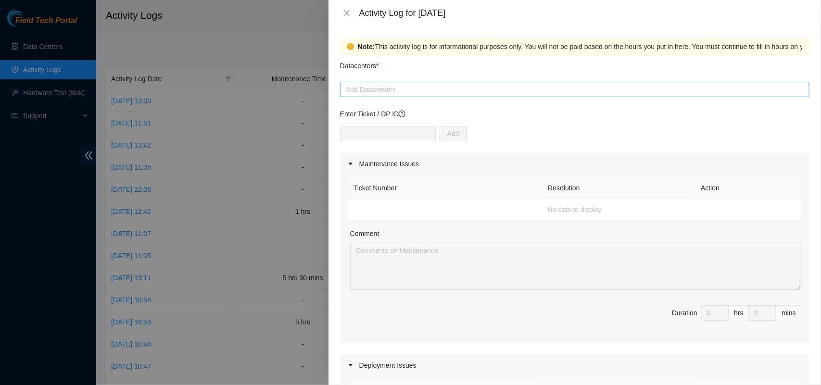
click at [410, 93] on div at bounding box center [575, 90] width 465 height 12
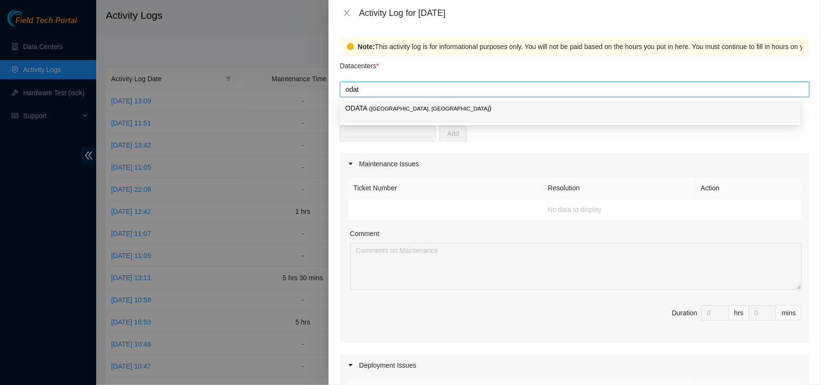
type input "odata"
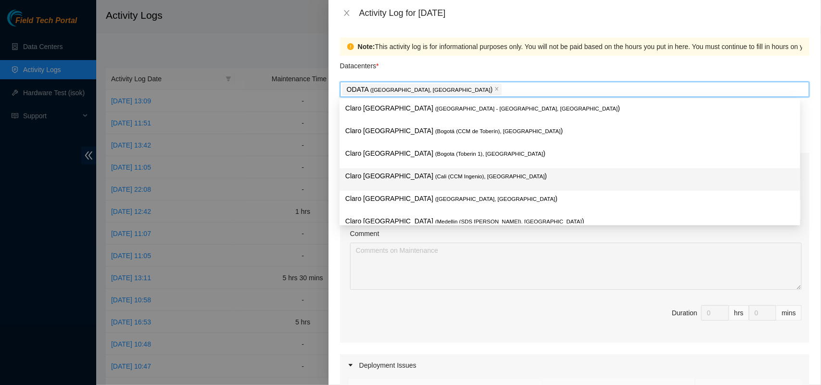
click at [575, 324] on span "Duration 0 hrs 0 mins" at bounding box center [575, 319] width 454 height 27
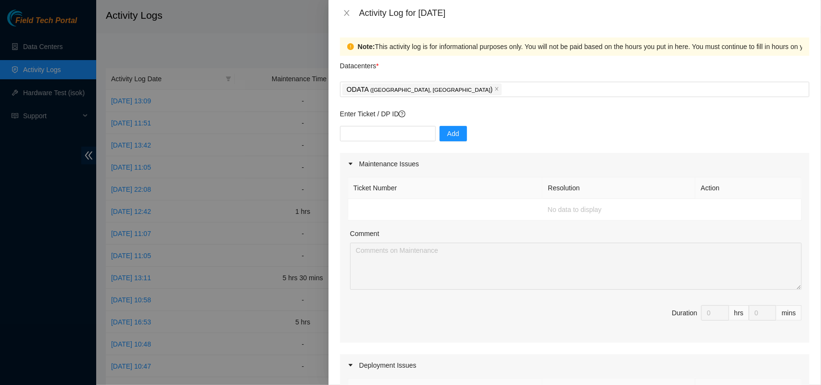
click at [573, 314] on span "Duration 0 hrs 0 mins" at bounding box center [575, 319] width 454 height 27
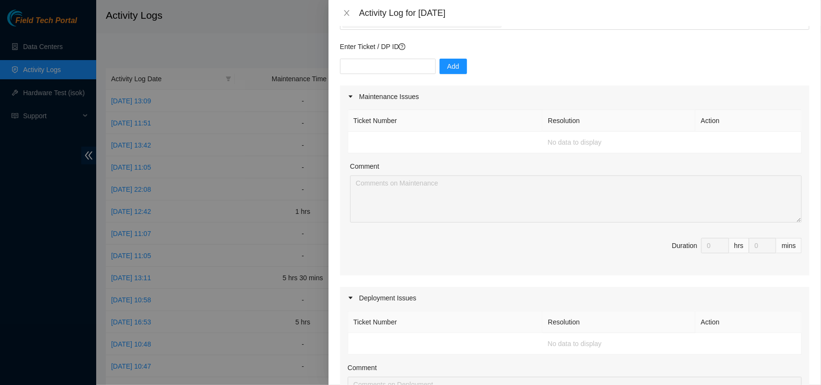
scroll to position [62, 0]
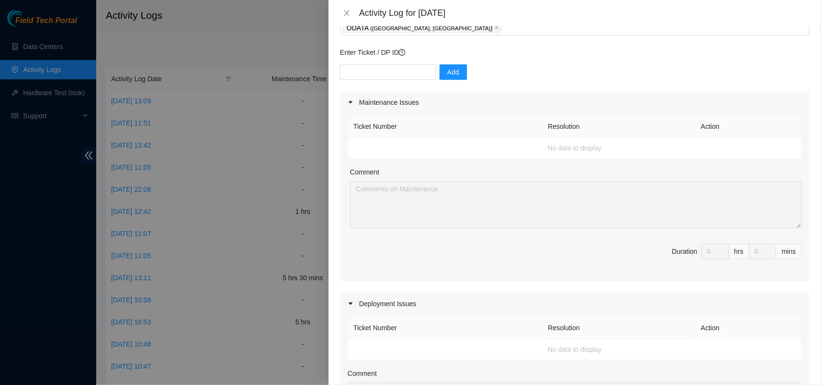
click at [397, 148] on td "No data to display" at bounding box center [575, 149] width 454 height 22
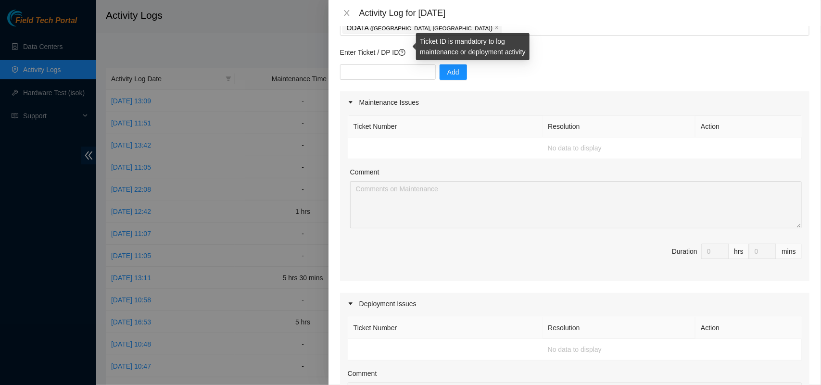
click at [406, 52] on icon "question-circle" at bounding box center [402, 52] width 7 height 7
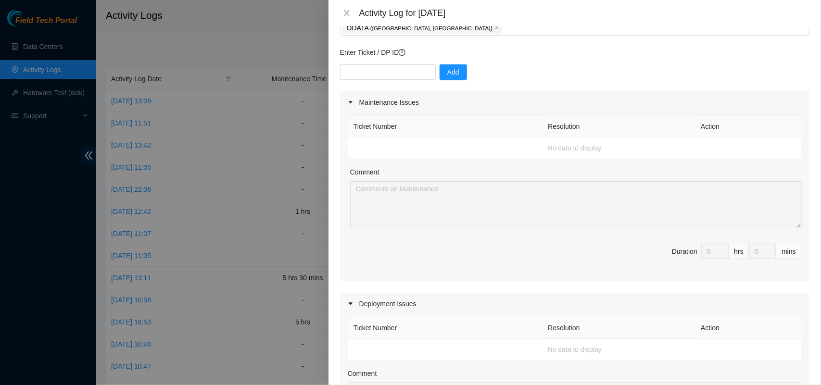
click at [453, 156] on td "No data to display" at bounding box center [575, 149] width 454 height 22
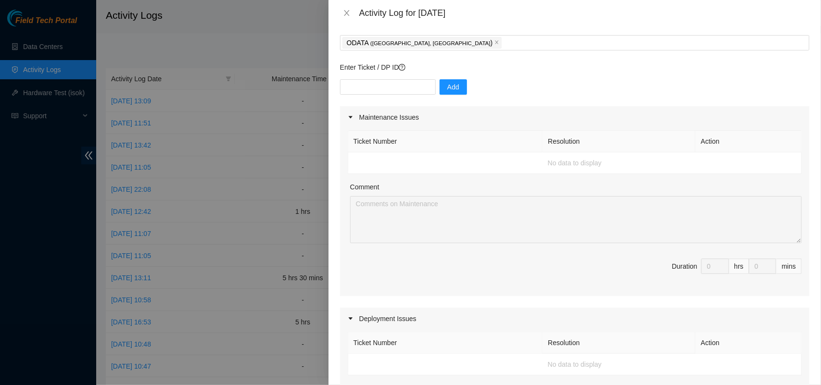
scroll to position [38, 0]
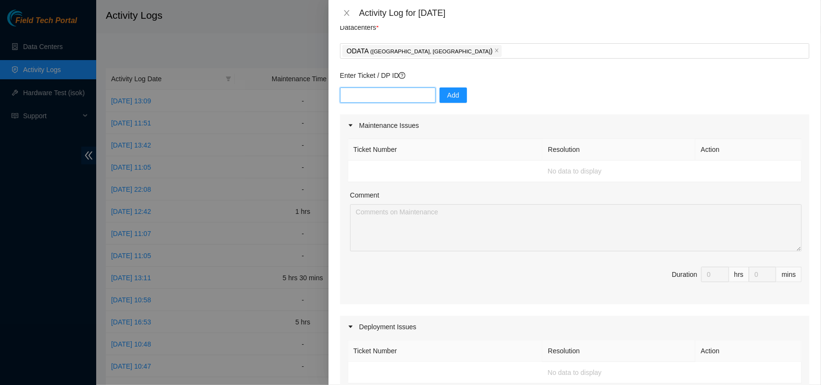
click at [395, 100] on input "text" at bounding box center [388, 95] width 96 height 15
paste input "DP83314"
type input "DP83314"
click at [448, 93] on span "Add" at bounding box center [454, 95] width 12 height 11
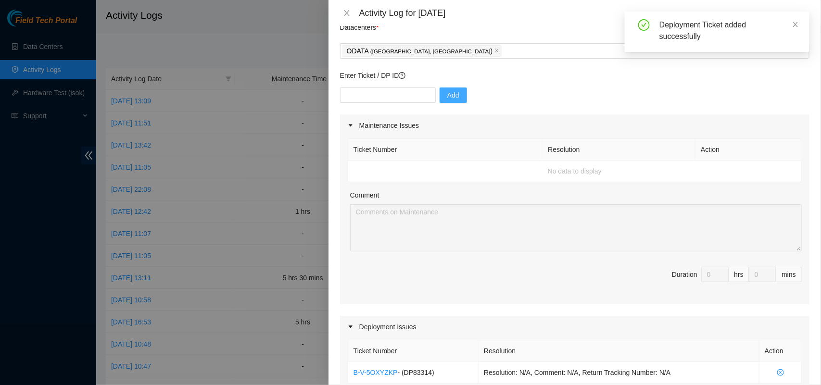
click at [521, 71] on p "Enter Ticket / DP ID" at bounding box center [575, 75] width 470 height 11
click at [797, 25] on icon "close" at bounding box center [796, 24] width 5 height 5
click at [508, 85] on div "Enter Ticket / DP ID Add" at bounding box center [575, 92] width 470 height 44
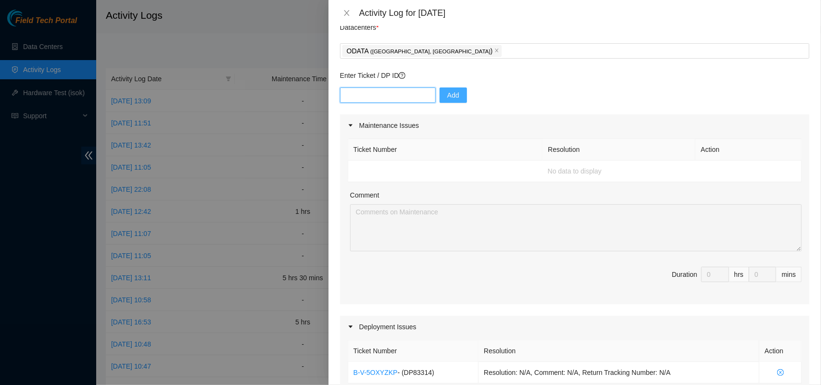
click at [387, 97] on input "text" at bounding box center [388, 95] width 96 height 15
click at [361, 95] on input "text" at bounding box center [388, 95] width 96 height 15
paste input "DP83314"
type input "DP83314"
click at [449, 93] on span "Add" at bounding box center [454, 95] width 12 height 11
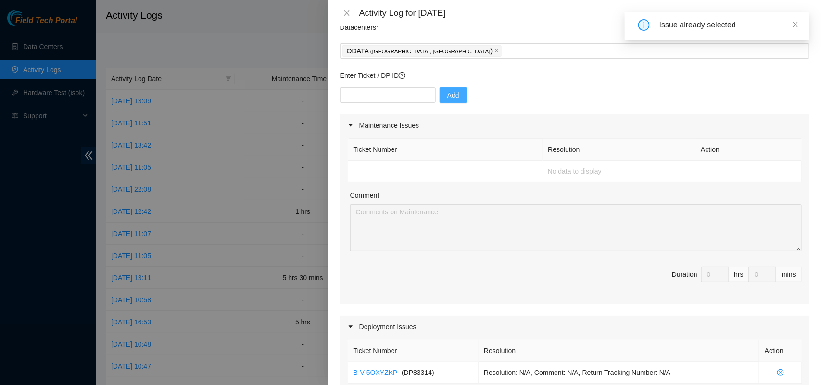
click at [518, 82] on div "Enter Ticket / DP ID Add" at bounding box center [575, 92] width 470 height 44
click at [410, 94] on input "text" at bounding box center [388, 95] width 96 height 15
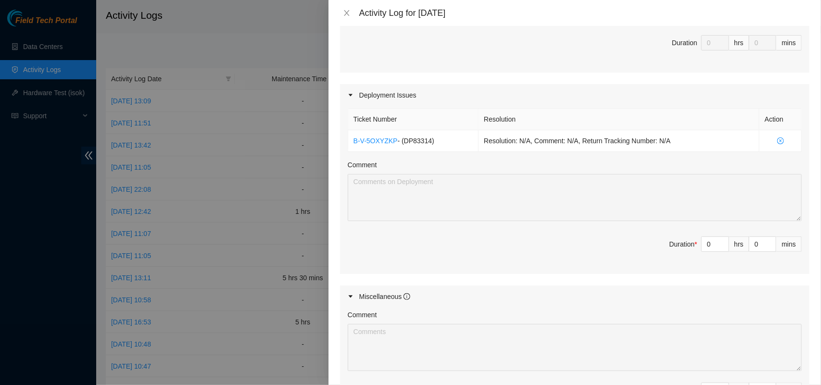
scroll to position [272, 0]
click at [722, 242] on icon "up" at bounding box center [723, 240] width 3 height 3
type input "1"
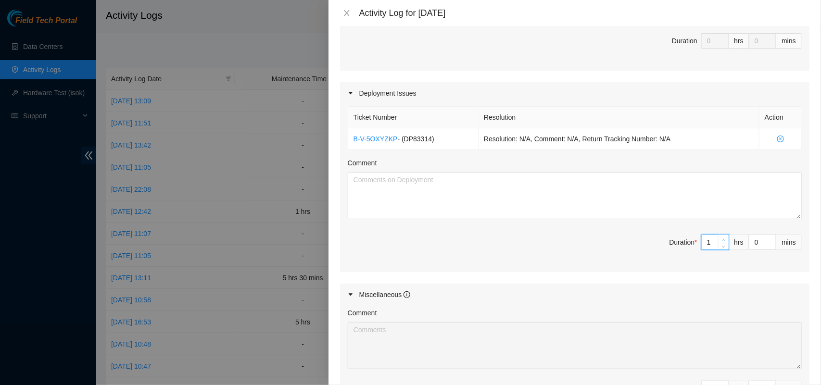
click at [722, 242] on icon "up" at bounding box center [723, 240] width 3 height 3
type input "2"
click at [722, 242] on icon "up" at bounding box center [723, 240] width 3 height 3
type input "3"
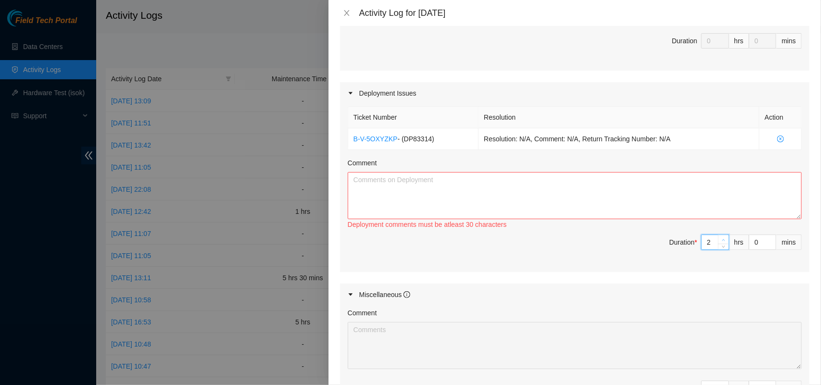
type input "3"
click at [722, 242] on icon "up" at bounding box center [723, 240] width 3 height 3
type input "4"
click at [722, 242] on icon "up" at bounding box center [723, 240] width 3 height 3
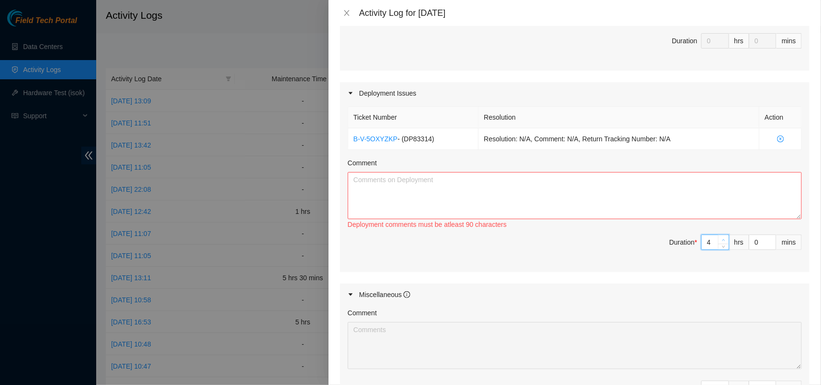
type input "5"
click at [722, 242] on icon "up" at bounding box center [723, 240] width 3 height 3
type input "6"
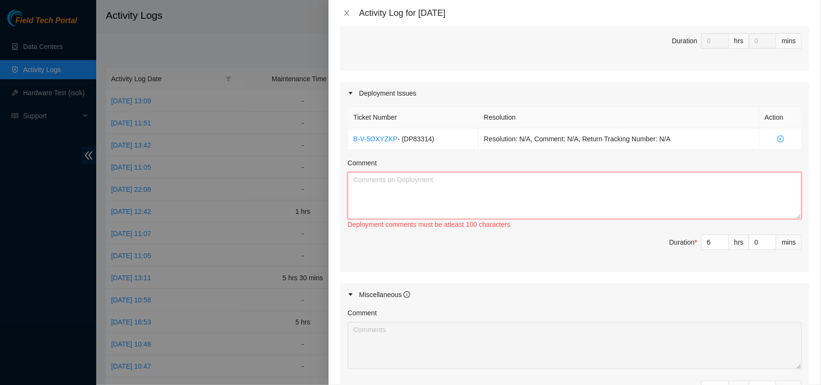
click at [589, 181] on textarea "Comment" at bounding box center [575, 195] width 454 height 47
click at [416, 198] on textarea "Comment" at bounding box center [575, 195] width 454 height 47
paste textarea "DP83314 The fibers in the rack and baskets were organized after the migration a…"
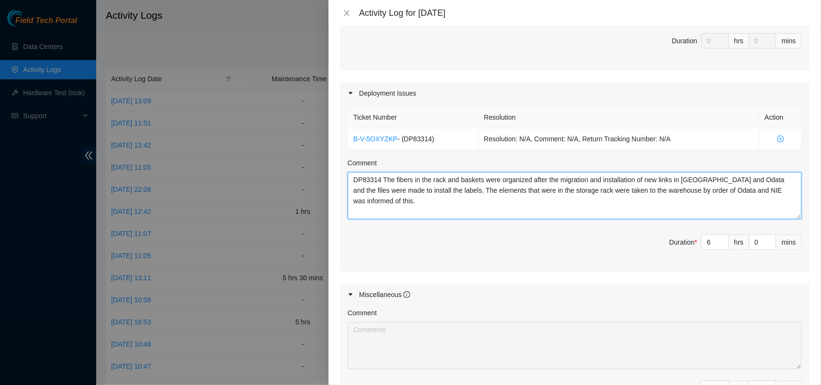
type textarea "DP83314 The fibers in the rack and baskets were organized after the migration a…"
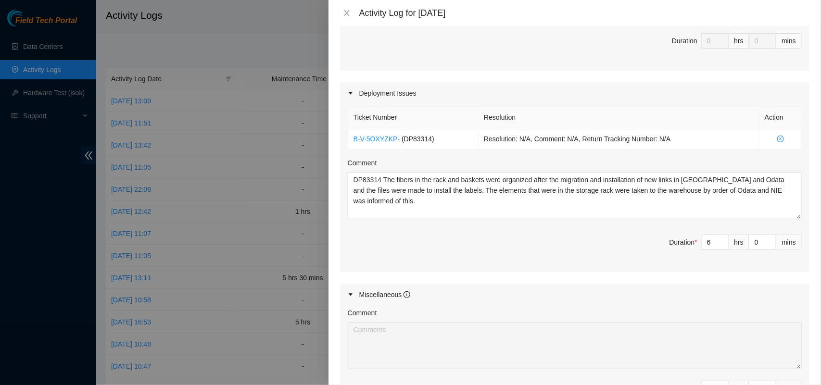
click at [526, 255] on span "Duration * 6 hrs 0 mins" at bounding box center [575, 248] width 454 height 27
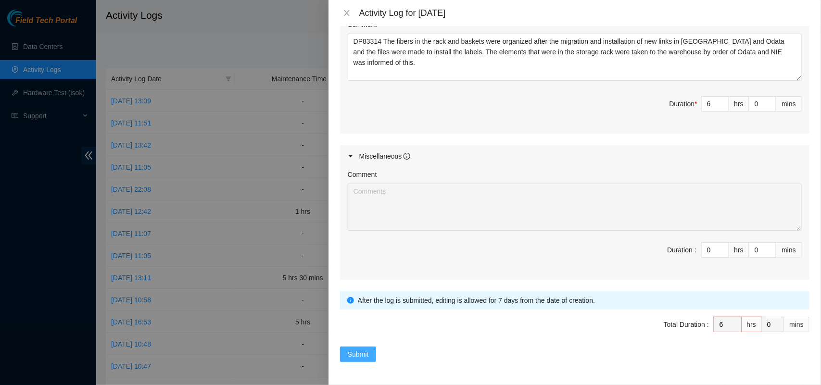
click at [364, 355] on span "Submit" at bounding box center [358, 354] width 21 height 11
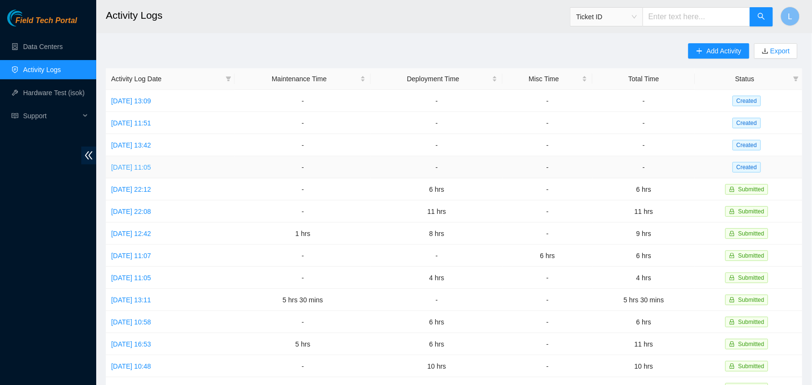
click at [151, 167] on link "[DATE] 11:05" at bounding box center [131, 168] width 40 height 8
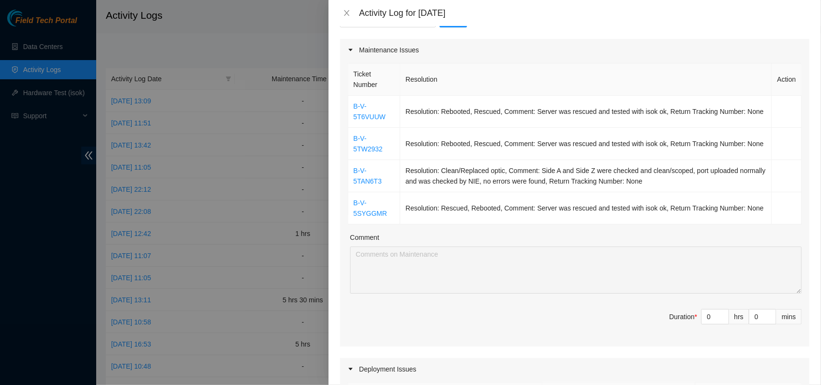
scroll to position [115, 0]
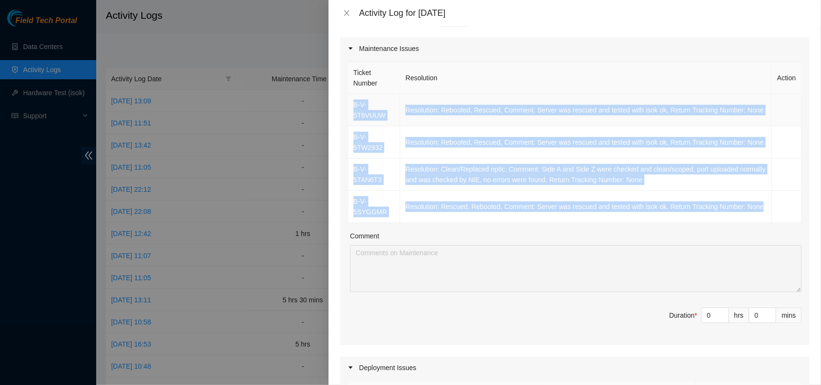
drag, startPoint x: 759, startPoint y: 207, endPoint x: 352, endPoint y: 103, distance: 420.3
click at [352, 103] on tbody "B-V-5T6VUUW Resolution: Rebooted, Rescued, Comment: Server was rescued and test…" at bounding box center [575, 158] width 454 height 129
copy tbody "B-V-5T6VUUW Resolution: Rebooted, Rescued, Comment: Server was rescued and test…"
click at [719, 315] on span "Increase Value" at bounding box center [723, 312] width 11 height 9
type input "1"
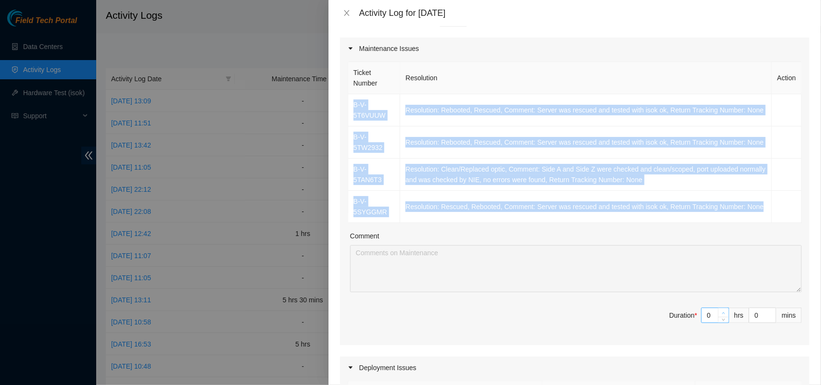
type input "1"
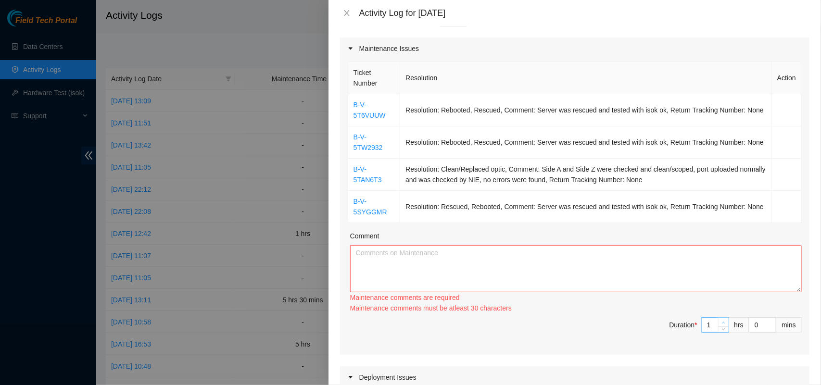
click at [719, 315] on div "Ticket Number Resolution Action B-V-5T6VUUW Resolution: Rebooted, Rescued, Comm…" at bounding box center [575, 207] width 470 height 295
click at [722, 324] on icon "up" at bounding box center [723, 322] width 3 height 3
type input "2"
click at [722, 324] on icon "up" at bounding box center [723, 322] width 3 height 3
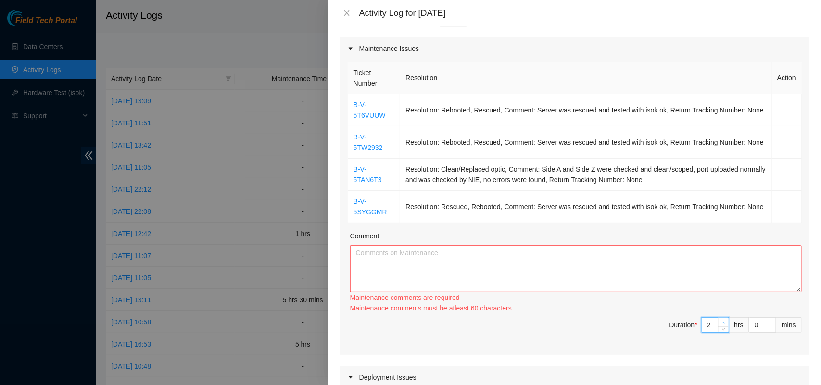
type input "3"
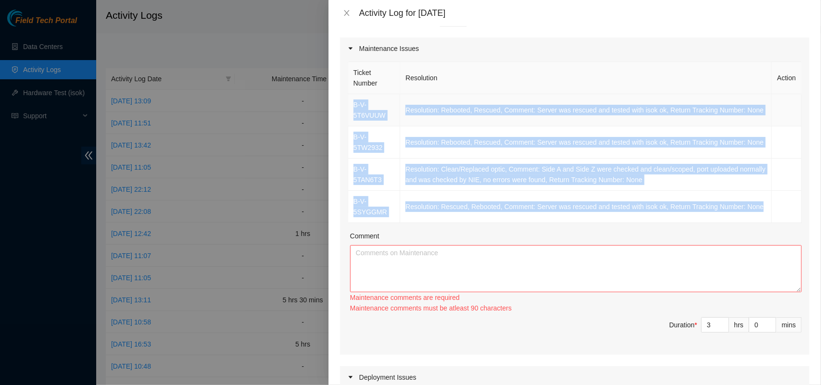
drag, startPoint x: 761, startPoint y: 210, endPoint x: 354, endPoint y: 104, distance: 420.8
click at [354, 104] on tbody "B-V-5T6VUUW Resolution: Rebooted, Rescued, Comment: Server was rescued and test…" at bounding box center [575, 158] width 454 height 129
copy tbody "B-V-5T6VUUW Resolution: Rebooted, Rescued, Comment: Server was rescued and test…"
click at [391, 275] on textarea "Comment" at bounding box center [576, 268] width 452 height 47
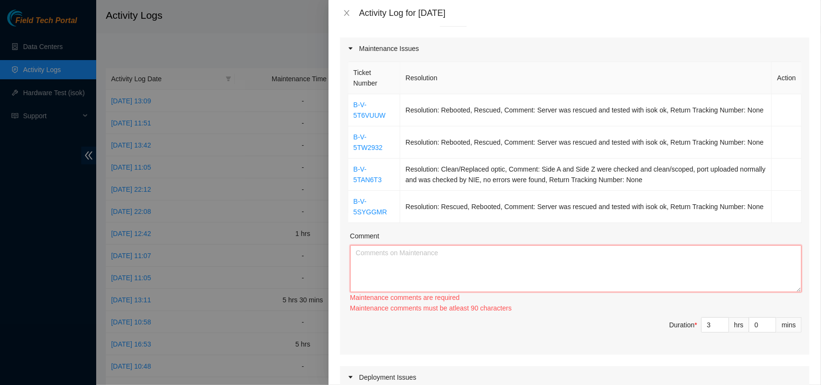
paste textarea "B-V-5T6VUUW Resolution: Rebooted, Rescued, Comment: Server was rescued and test…"
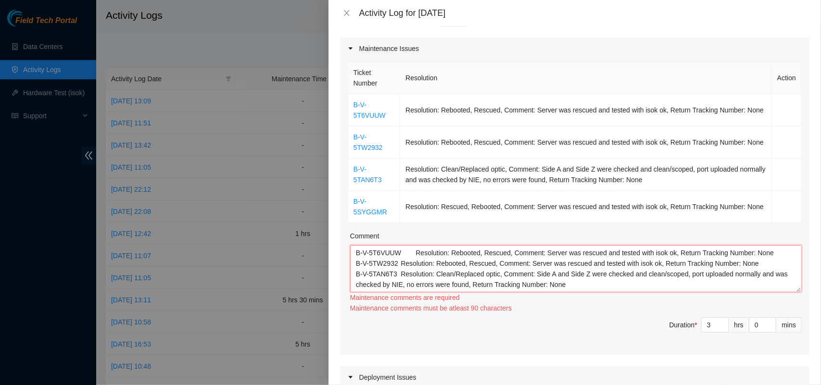
scroll to position [8, 0]
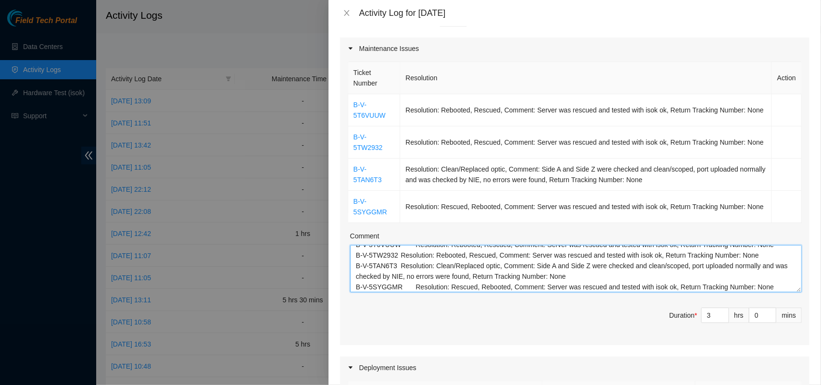
type textarea "B-V-5T6VUUW Resolution: Rebooted, Rescued, Comment: Server was rescued and test…"
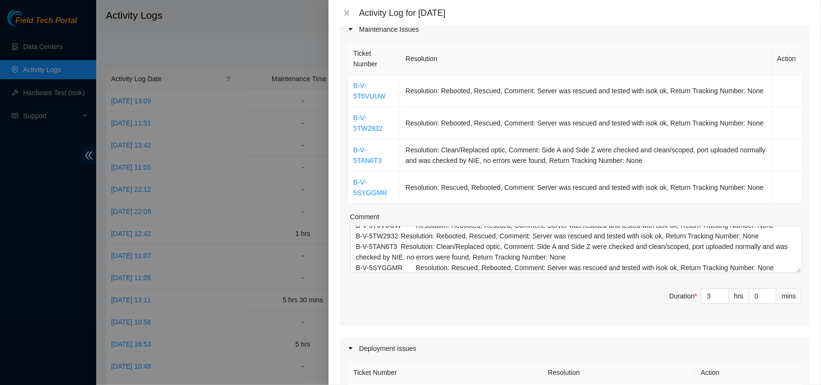
scroll to position [32, 0]
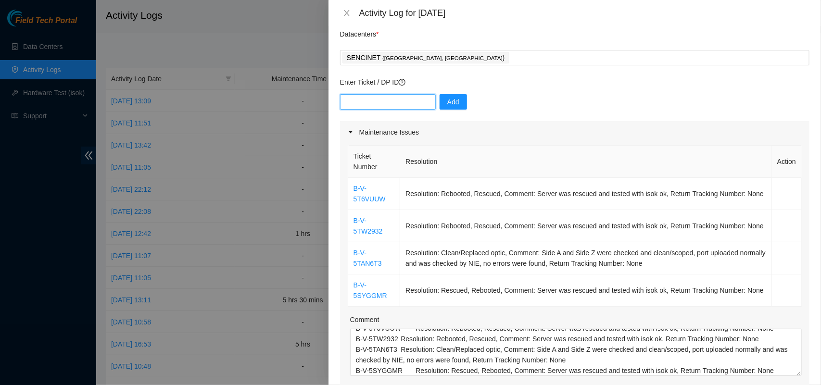
click at [367, 103] on input "text" at bounding box center [388, 101] width 96 height 15
paste input "DP83314"
type input "DP83314"
click at [450, 102] on span "Add" at bounding box center [454, 102] width 12 height 11
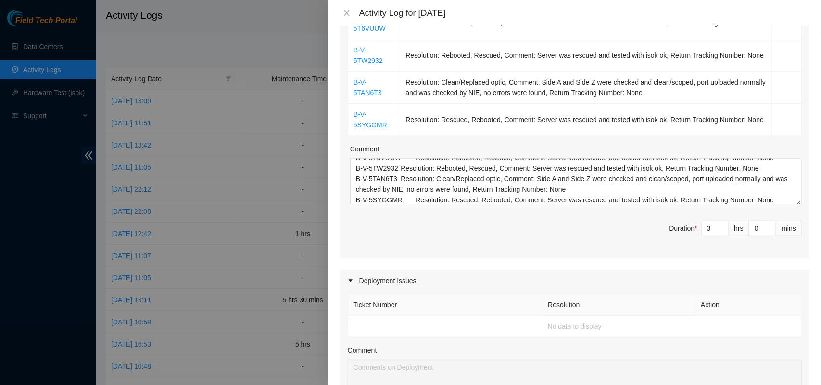
scroll to position [0, 0]
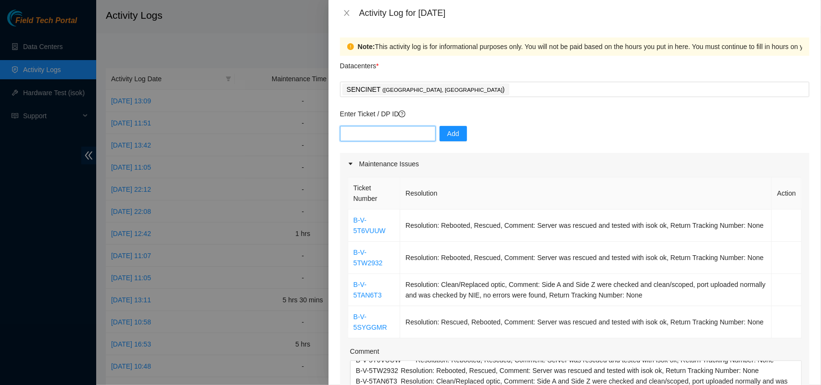
click at [378, 133] on input "text" at bounding box center [388, 133] width 96 height 15
click at [410, 131] on input "text" at bounding box center [388, 133] width 96 height 15
paste input "DP83314"
type input "DP83314"
click at [450, 131] on span "Add" at bounding box center [454, 133] width 12 height 11
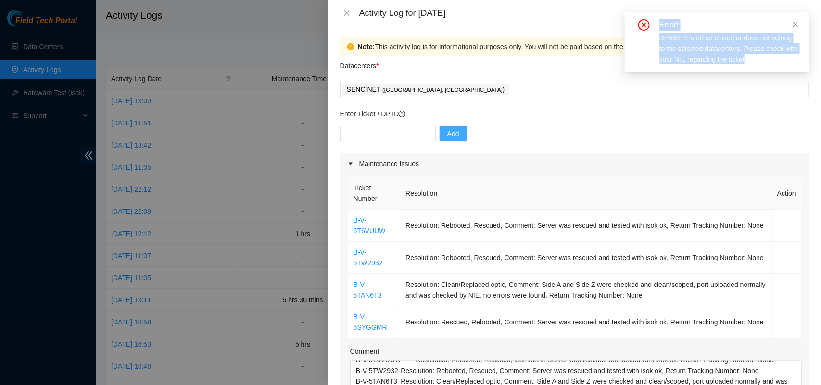
drag, startPoint x: 756, startPoint y: 65, endPoint x: 658, endPoint y: 28, distance: 104.2
click at [658, 28] on div "Error! DP83314 is either closed or does not belong to the selected datacenters.…" at bounding box center [717, 42] width 185 height 61
copy div "Error! DP83314 is either closed or does not belong to the selected datacenters.…"
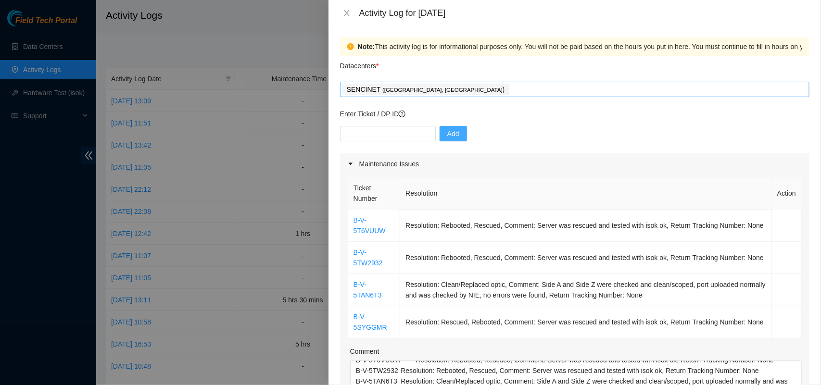
click at [511, 83] on div "SENCINET ( [GEOGRAPHIC_DATA], [GEOGRAPHIC_DATA] )" at bounding box center [575, 89] width 465 height 13
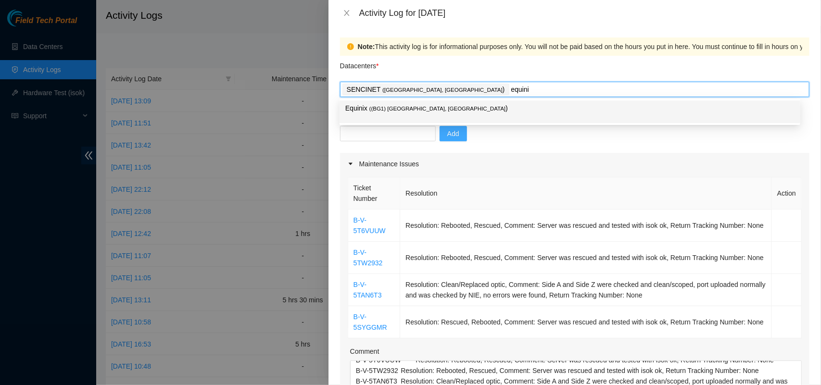
type input "equinix"
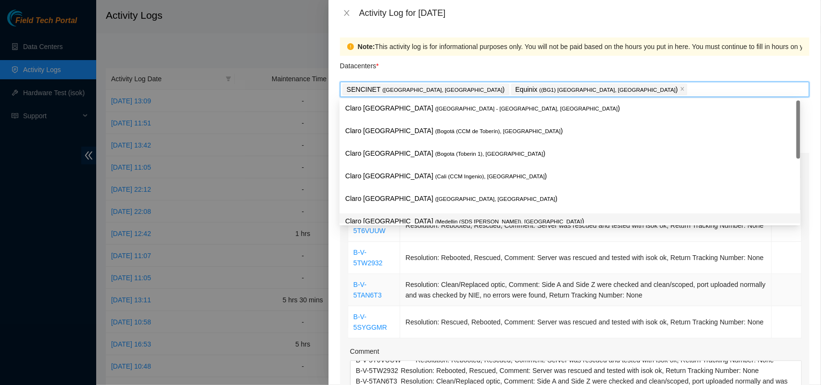
click at [489, 285] on td "Resolution: Clean/Replaced optic, Comment: Side A and Side Z were checked and c…" at bounding box center [586, 290] width 372 height 32
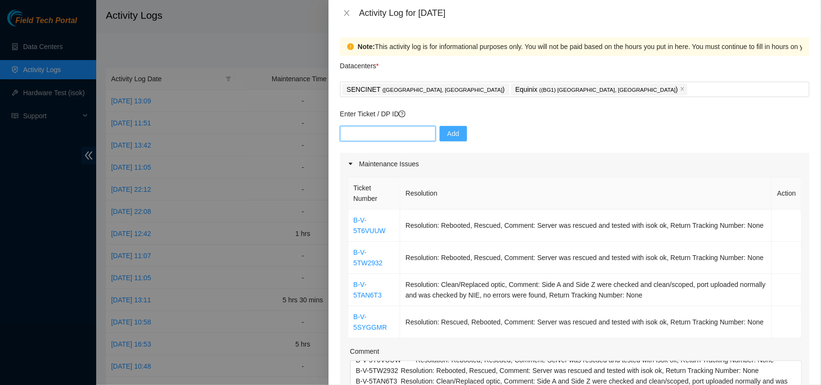
click at [357, 137] on input "text" at bounding box center [388, 133] width 96 height 15
paste input "DP83314"
type input "DP83314"
click at [448, 134] on span "Add" at bounding box center [454, 133] width 12 height 11
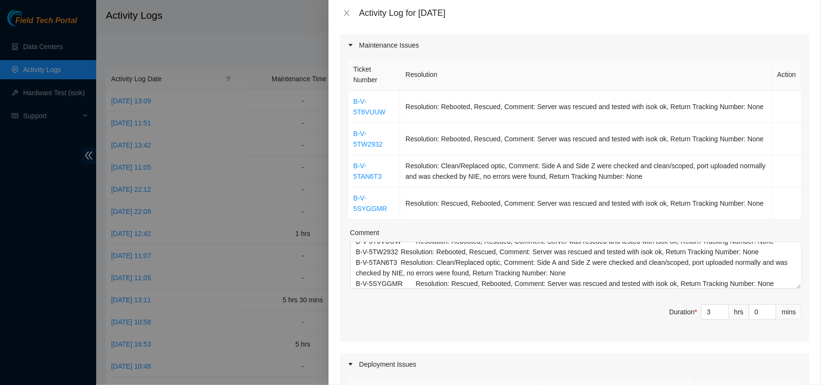
scroll to position [123, 0]
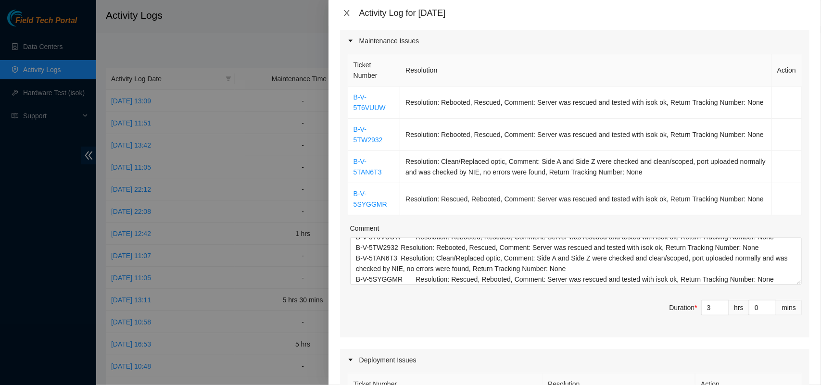
click at [346, 13] on icon "close" at bounding box center [347, 13] width 8 height 8
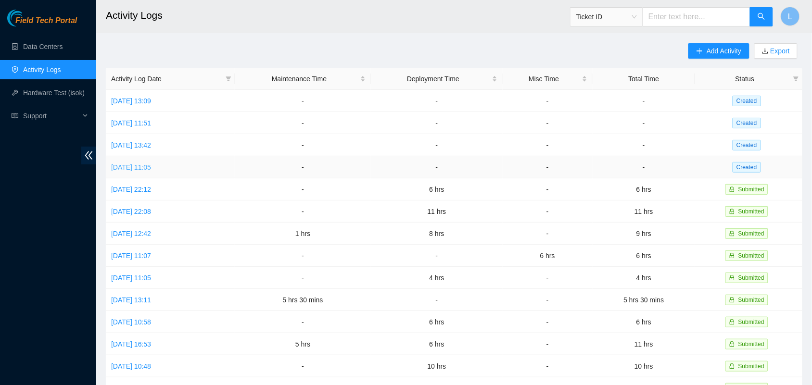
click at [146, 166] on link "[DATE] 11:05" at bounding box center [131, 168] width 40 height 8
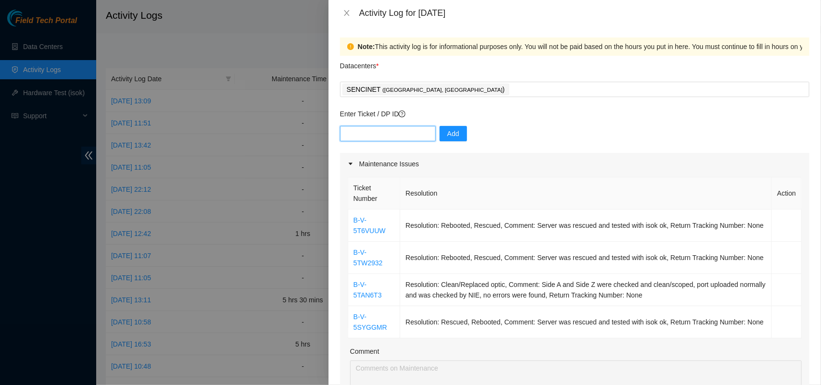
click at [398, 129] on input "text" at bounding box center [388, 133] width 96 height 15
click at [371, 128] on input "text" at bounding box center [388, 133] width 96 height 15
type input "B-V-5RY5T7U"
click at [448, 133] on span "Add" at bounding box center [454, 133] width 12 height 11
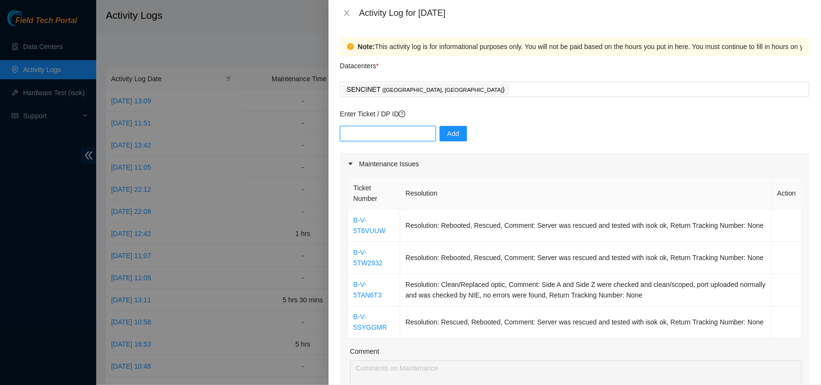
click at [396, 129] on input "text" at bounding box center [388, 133] width 96 height 15
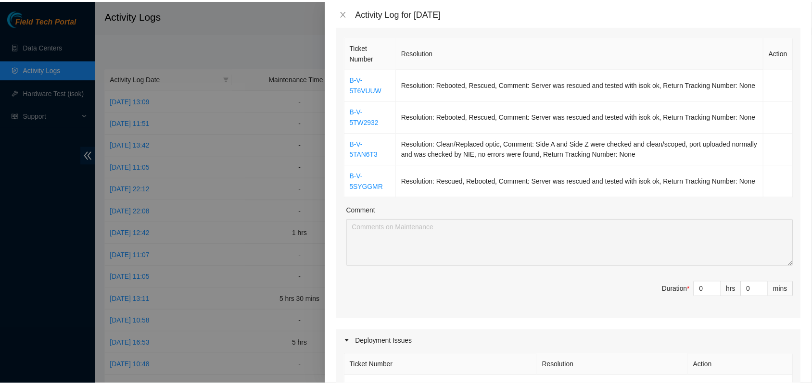
scroll to position [0, 0]
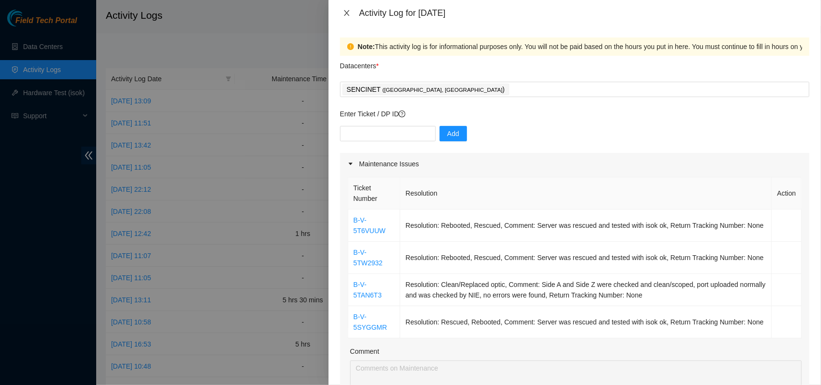
click at [348, 13] on icon "close" at bounding box center [347, 13] width 8 height 8
